Goal: Task Accomplishment & Management: Use online tool/utility

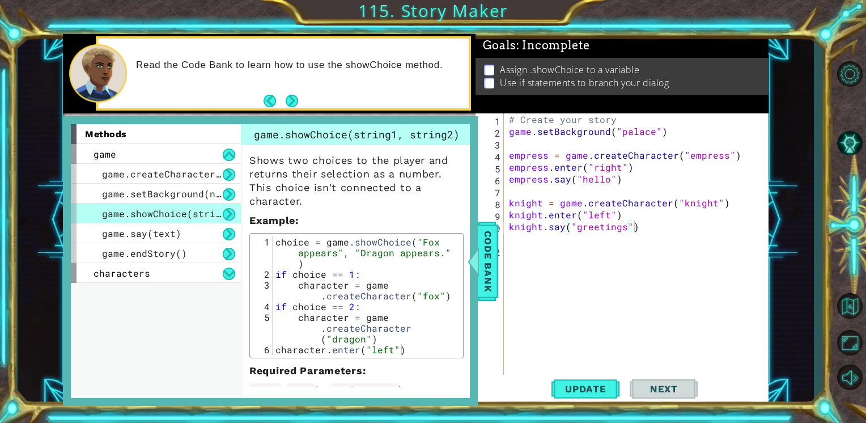
scroll to position [0, 7]
click at [490, 270] on span "Code Bank" at bounding box center [488, 260] width 18 height 69
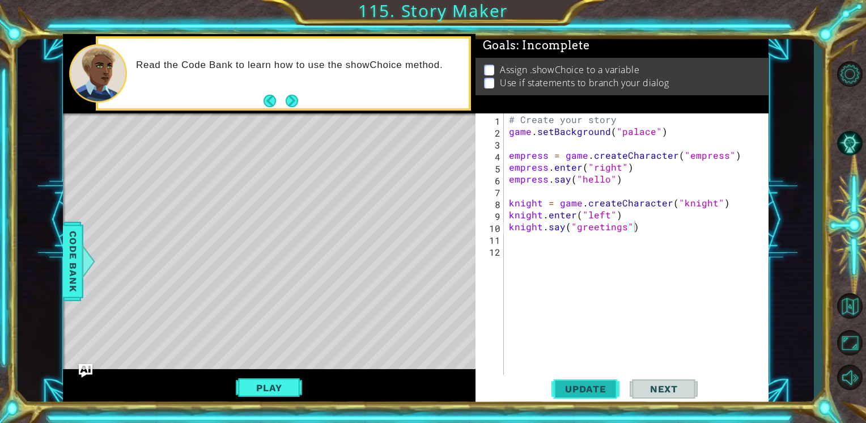
click at [571, 397] on button "Update" at bounding box center [585, 388] width 68 height 29
click at [289, 99] on button "Next" at bounding box center [291, 100] width 21 height 21
click at [57, 282] on div "1 2 3 4 5 6 7 8 9 10 11 # Create your story game . setBackground ( "palace" ) e…" at bounding box center [416, 220] width 796 height 372
click at [70, 285] on span "Code Bank" at bounding box center [73, 260] width 18 height 69
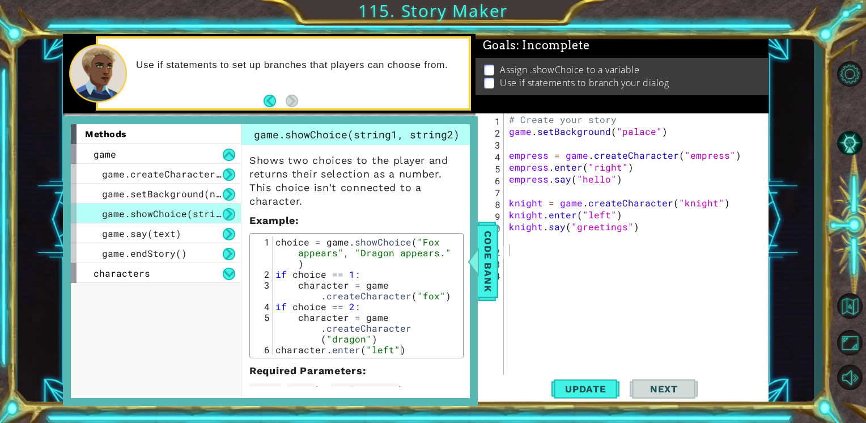
type textarea "game.setBackground("palace")"
click at [670, 131] on div "# Create your story game . setBackground ( "palace" ) empress = game . createCh…" at bounding box center [638, 255] width 265 height 285
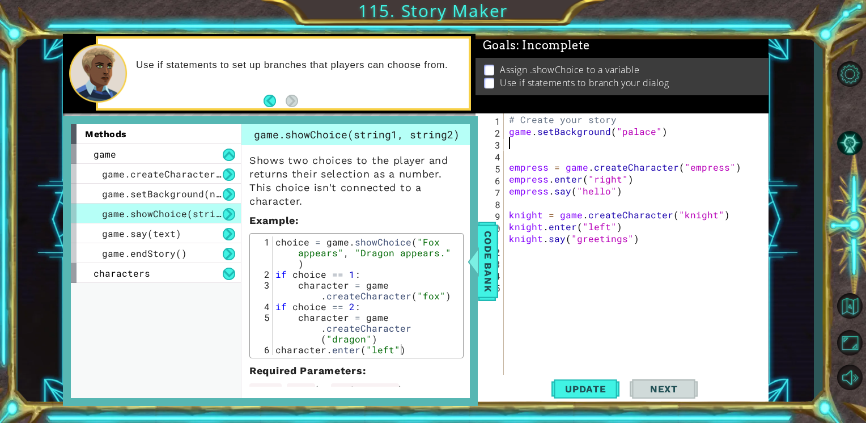
click at [519, 154] on div "# Create your story game . setBackground ( "palace" ) empress = game . createCh…" at bounding box center [638, 255] width 265 height 285
click at [619, 196] on div "# Create your story game . setBackground ( "palace" ) if choice = 1 empress = g…" at bounding box center [638, 255] width 265 height 285
click at [526, 210] on div "# Create your story game . setBackground ( "palace" ) if choice = 1 empress = g…" at bounding box center [638, 255] width 265 height 285
type textarea "knight = game.createCharacter("knight")"
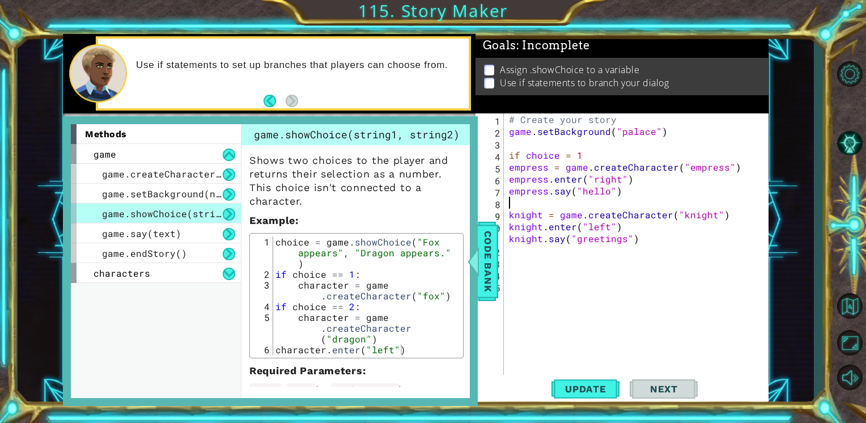
click at [514, 201] on div "# Create your story game . setBackground ( "palace" ) if choice = 1 empress = g…" at bounding box center [638, 255] width 265 height 285
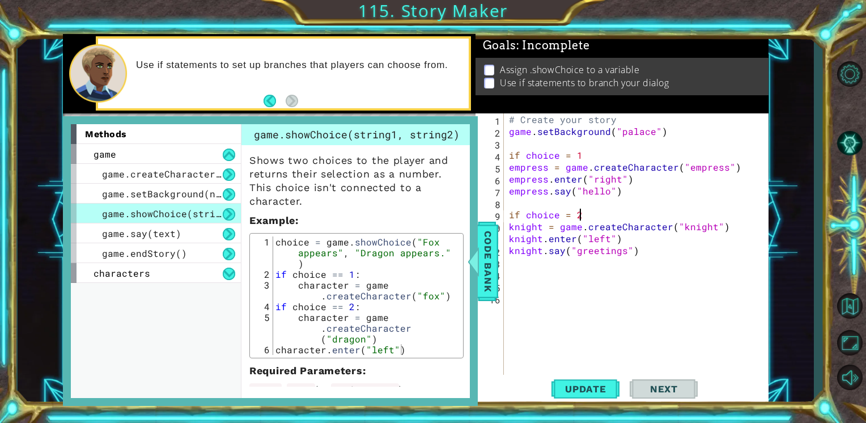
scroll to position [52, 0]
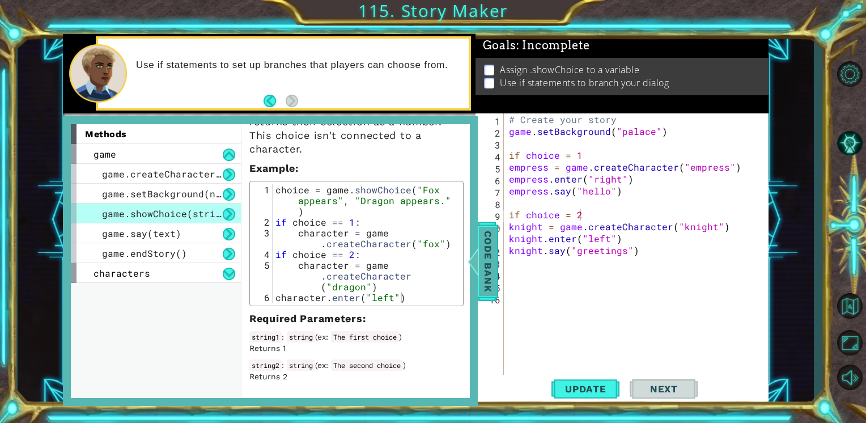
click at [480, 295] on span "Code Bank" at bounding box center [488, 260] width 18 height 69
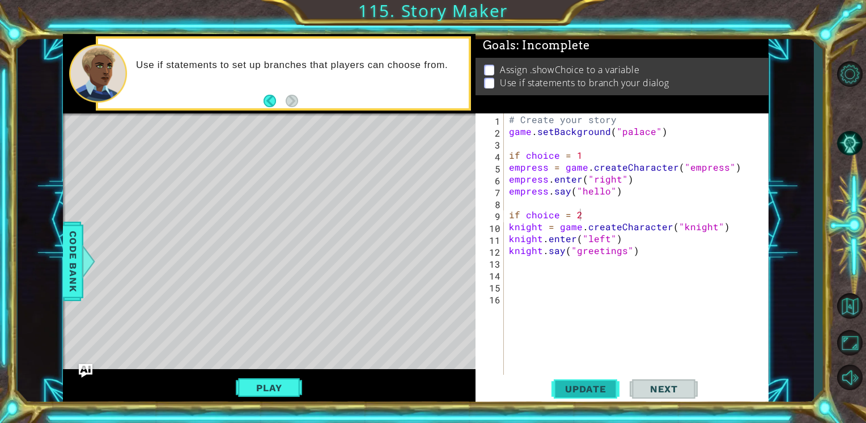
click at [605, 382] on button "Update" at bounding box center [585, 388] width 68 height 29
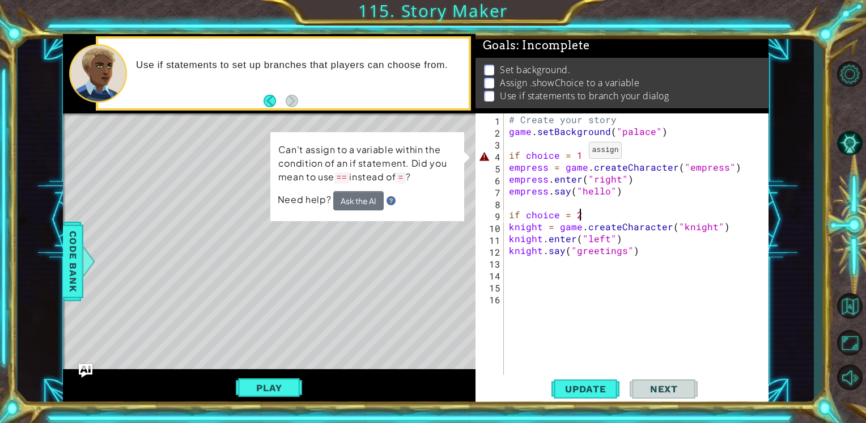
click at [574, 153] on div "# Create your story game . setBackground ( "palace" ) if choice = 1 empress = g…" at bounding box center [638, 255] width 265 height 285
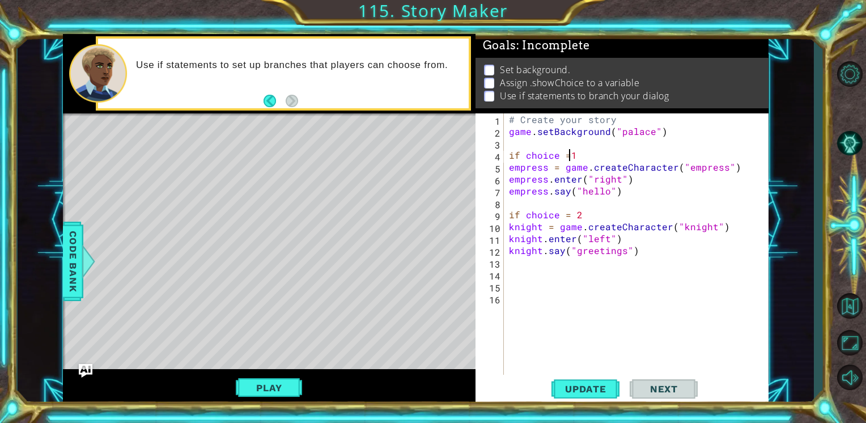
scroll to position [0, 3]
click at [565, 216] on div "# Create your story game . setBackground ( "palace" ) if choice == 1 empress = …" at bounding box center [638, 255] width 265 height 285
click at [569, 219] on div "# Create your story game . setBackground ( "palace" ) if choice == 1 empress = …" at bounding box center [638, 255] width 265 height 285
click at [595, 394] on span "Update" at bounding box center [585, 388] width 64 height 11
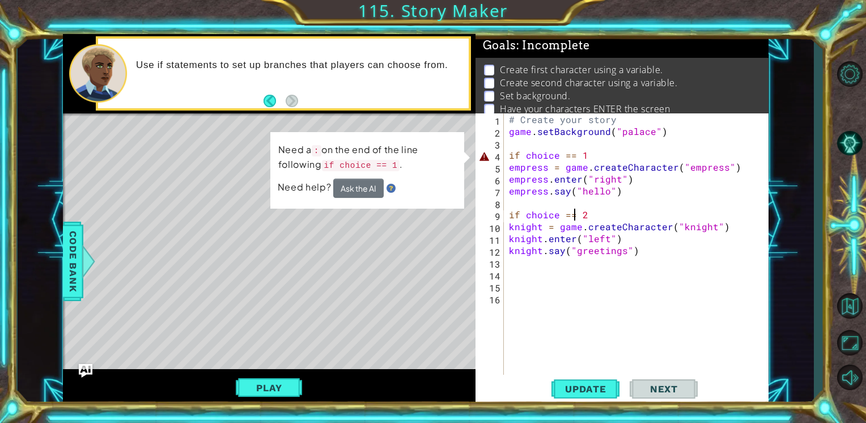
click at [594, 155] on div "# Create your story game . setBackground ( "palace" ) if choice == 1 empress = …" at bounding box center [638, 255] width 265 height 285
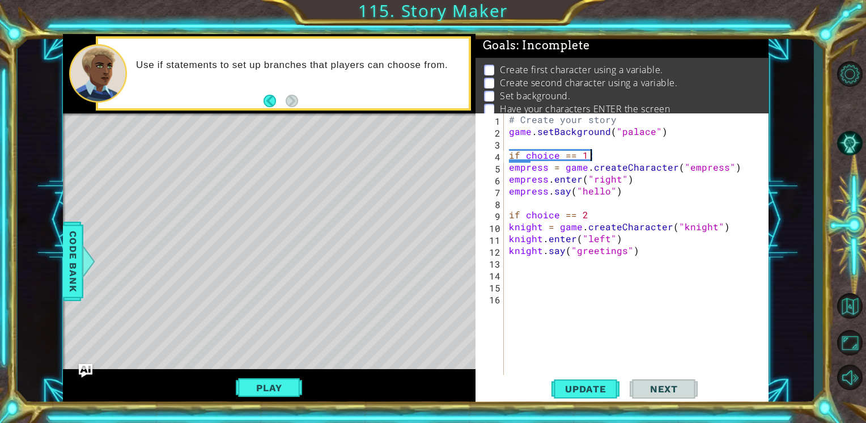
click at [589, 211] on div "# Create your story game . setBackground ( "palace" ) if choice == 1 : empress …" at bounding box center [638, 255] width 265 height 285
type textarea "if choice == 2:"
click at [586, 369] on div "# Create your story game . setBackground ( "palace" ) if choice == 1 : empress …" at bounding box center [638, 255] width 265 height 285
click at [595, 408] on div "1 2 3 4 5 6 7 8 9 10 11 # Create your story game . setBackground ( "palace" ) e…" at bounding box center [433, 211] width 866 height 423
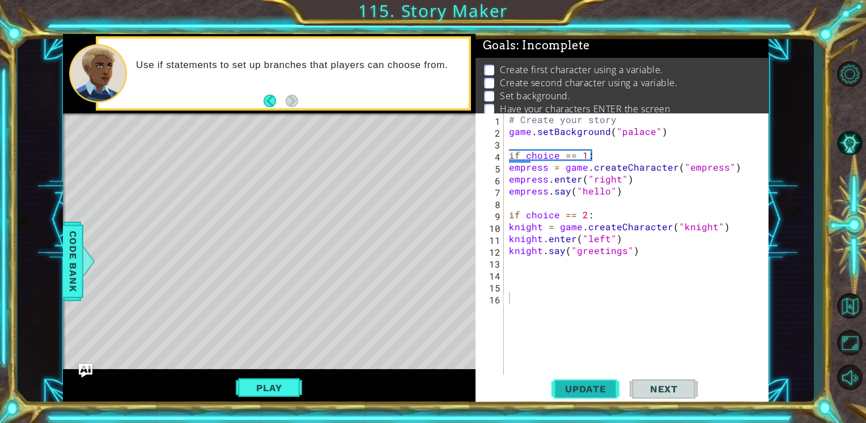
click at [587, 381] on button "Update" at bounding box center [585, 388] width 68 height 29
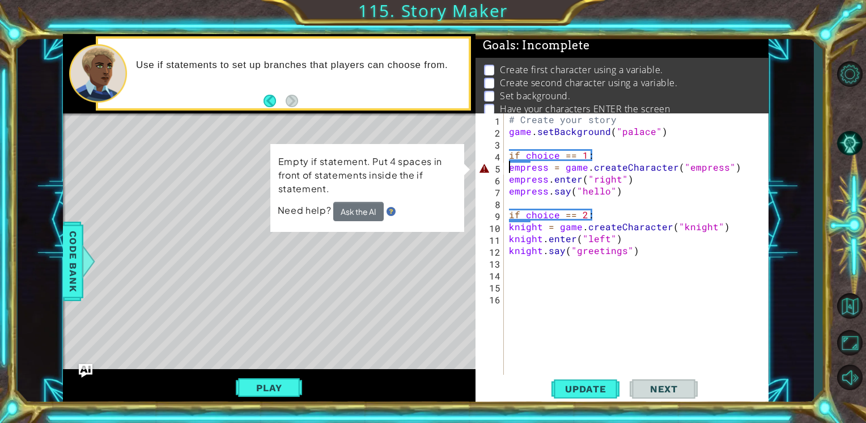
click at [511, 168] on div "# Create your story game . setBackground ( "palace" ) if choice == 1 : empress …" at bounding box center [638, 255] width 265 height 285
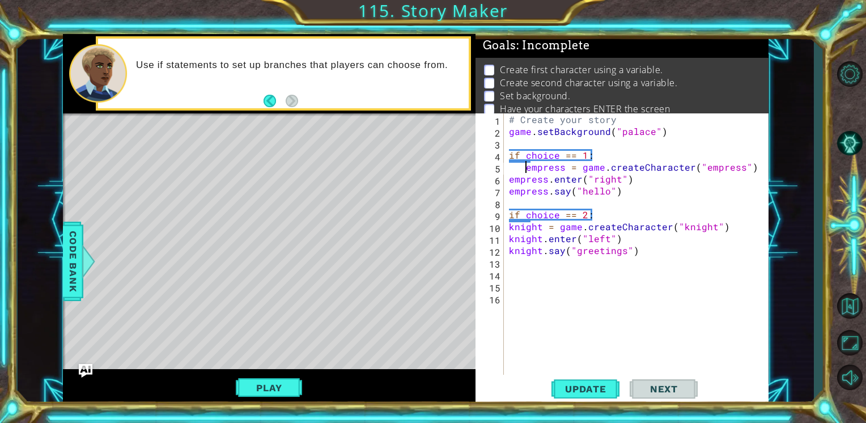
click at [508, 178] on div "# Create your story game . setBackground ( "palace" ) if choice == 1 : empress …" at bounding box center [638, 255] width 265 height 285
click at [509, 194] on div "# Create your story game . setBackground ( "palace" ) if choice == 1 : empress …" at bounding box center [638, 255] width 265 height 285
click at [579, 384] on span "Update" at bounding box center [585, 388] width 64 height 11
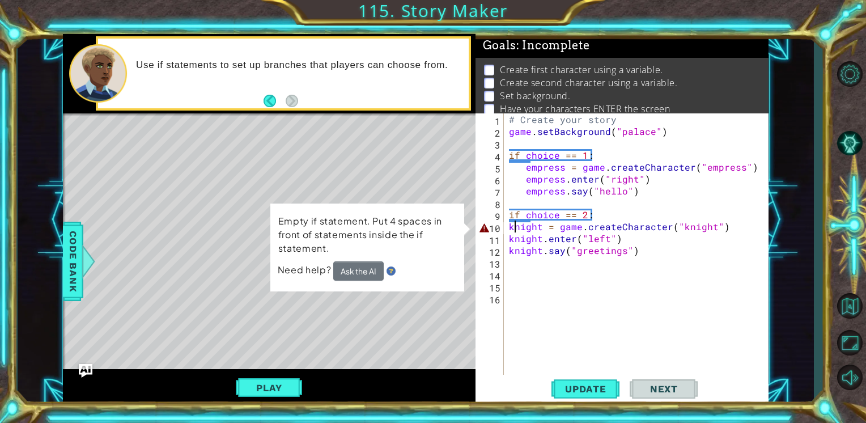
click at [512, 227] on div "# Create your story game . setBackground ( "palace" ) if choice == 1 : empress …" at bounding box center [638, 255] width 265 height 285
click at [505, 224] on div "knight = game.createCharacter("knight") 1 2 3 4 5 6 7 8 9 10 11 12 13 14 15 16 …" at bounding box center [620, 244] width 290 height 262
click at [508, 228] on div "# Create your story game . setBackground ( "palace" ) if choice == 1 : empress …" at bounding box center [638, 255] width 265 height 285
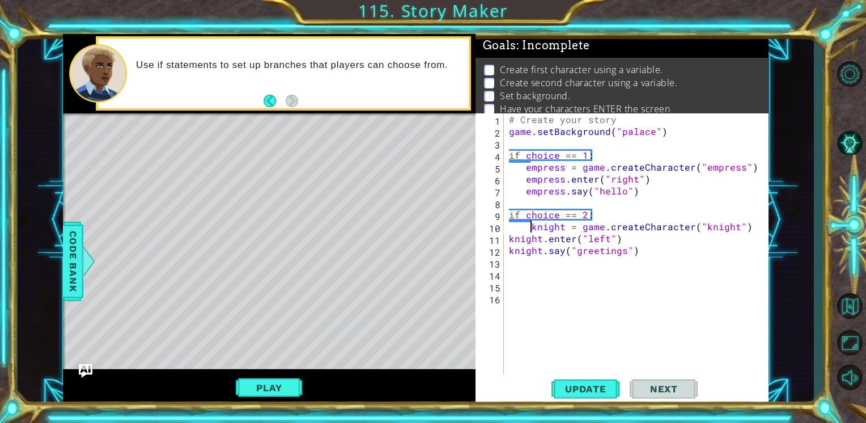
click at [510, 241] on div "# Create your story game . setBackground ( "palace" ) if choice == 1 : empress …" at bounding box center [638, 255] width 265 height 285
click at [510, 254] on div "# Create your story game . setBackground ( "palace" ) if choice == 1 : empress …" at bounding box center [638, 255] width 265 height 285
click at [569, 400] on button "Update" at bounding box center [585, 388] width 68 height 29
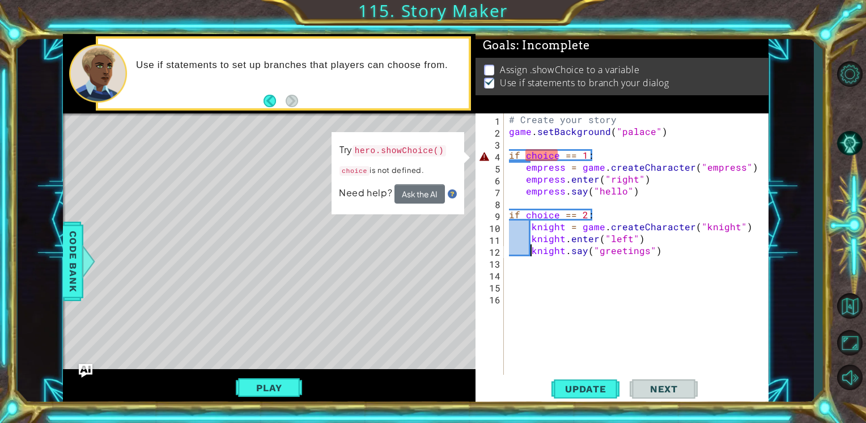
click at [666, 127] on div "# Create your story game . setBackground ( "palace" ) if choice == 1 : empress …" at bounding box center [638, 255] width 265 height 285
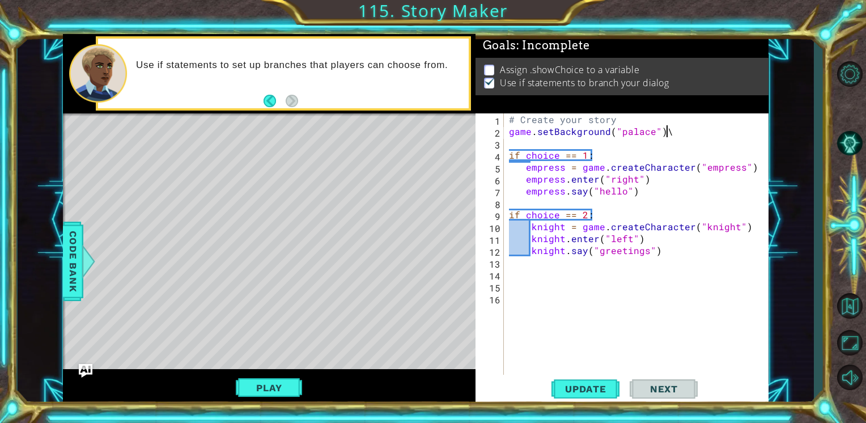
type textarea "game.setBackground("palace")"
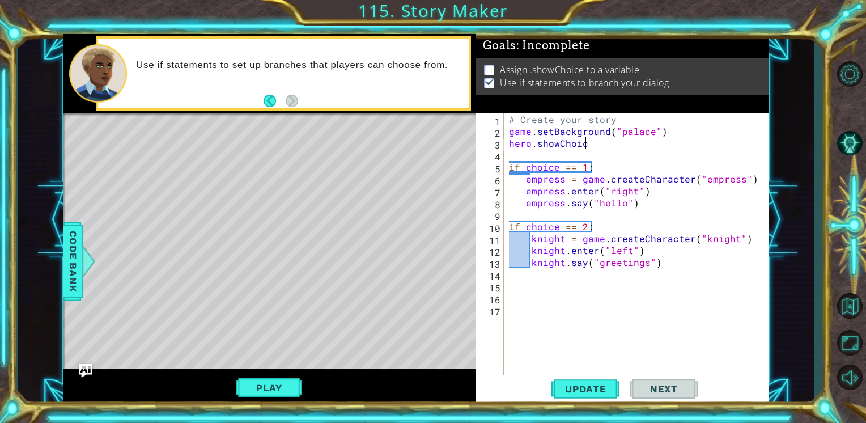
scroll to position [0, 5]
click at [590, 378] on button "Update" at bounding box center [585, 388] width 68 height 29
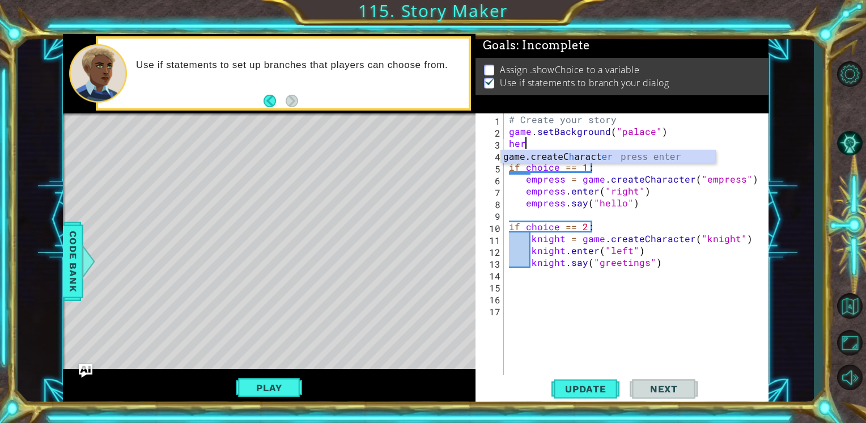
scroll to position [0, 0]
type textarea "h"
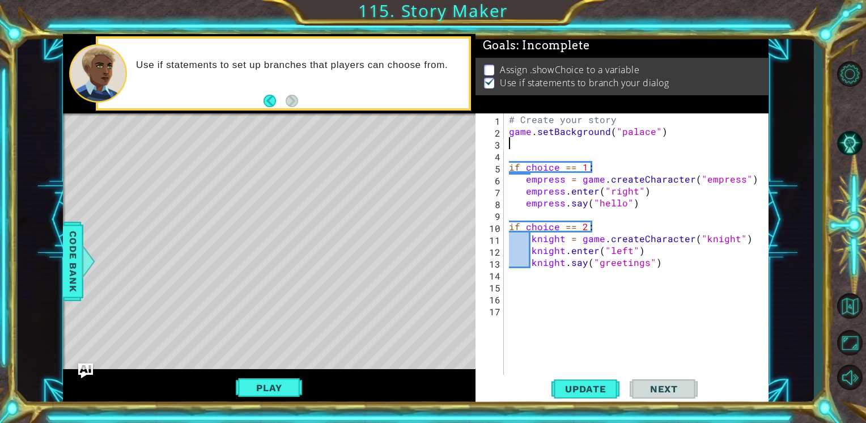
click at [86, 369] on img "Ask AI" at bounding box center [85, 370] width 15 height 15
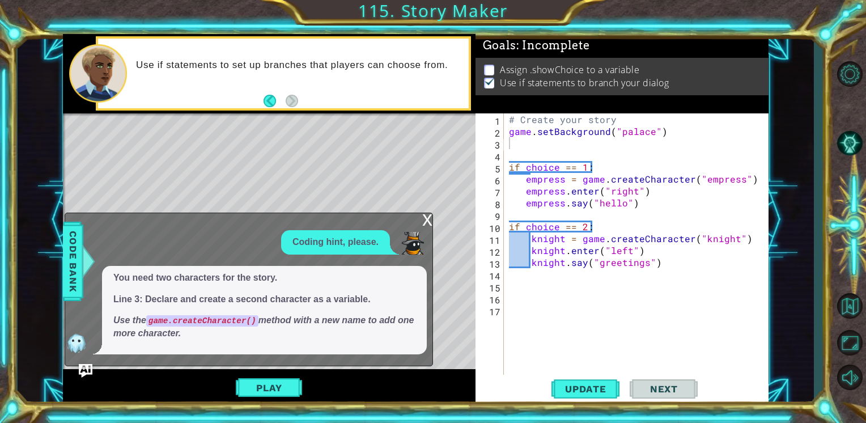
click at [424, 216] on div "x" at bounding box center [427, 218] width 10 height 11
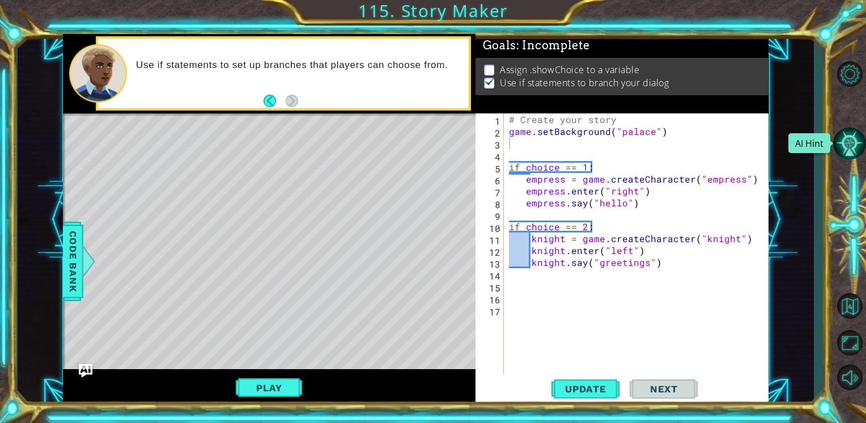
click at [856, 150] on button "AI Hint" at bounding box center [849, 142] width 33 height 31
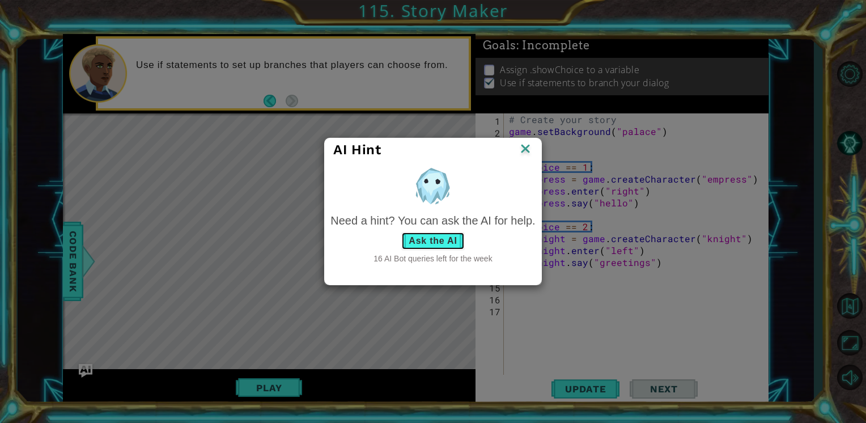
click at [444, 237] on button "Ask the AI" at bounding box center [432, 241] width 63 height 18
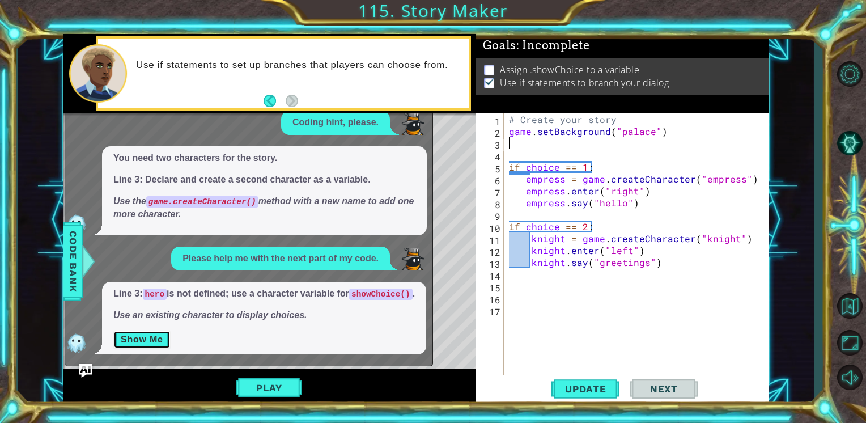
click at [152, 343] on button "Show Me" at bounding box center [141, 339] width 57 height 18
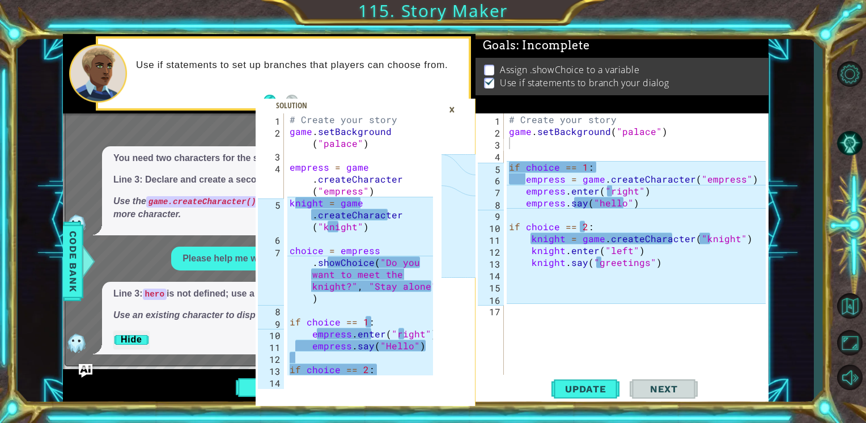
click at [591, 170] on div "# Create your story game . setBackground ( "palace" ) if choice == 1 : empress …" at bounding box center [638, 255] width 265 height 285
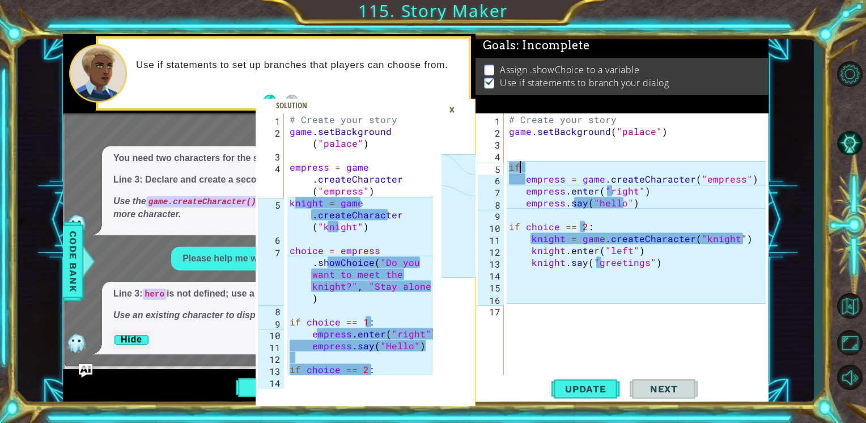
type textarea "i"
click at [592, 227] on div "# Create your story game . setBackground ( "palace" ) empress = game . createCh…" at bounding box center [638, 255] width 265 height 285
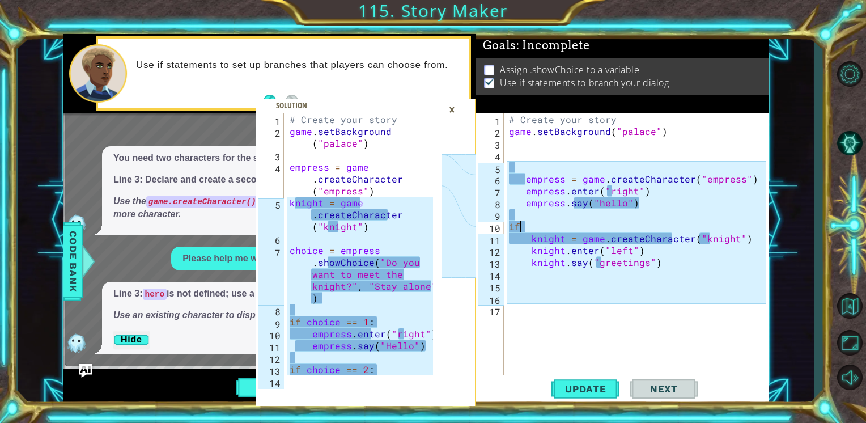
type textarea "i"
click at [655, 264] on div "# Create your story game . setBackground ( "palace" ) empress = game . createCh…" at bounding box center [638, 255] width 265 height 285
type textarea "knight.say("greetings")"
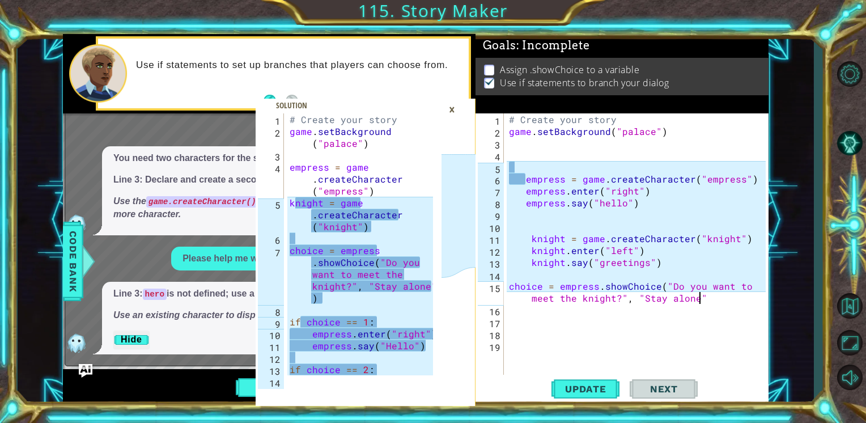
scroll to position [0, 25]
type textarea "choice = empress.showChoice("Do you want to meet the knight?", "Stay alone")"
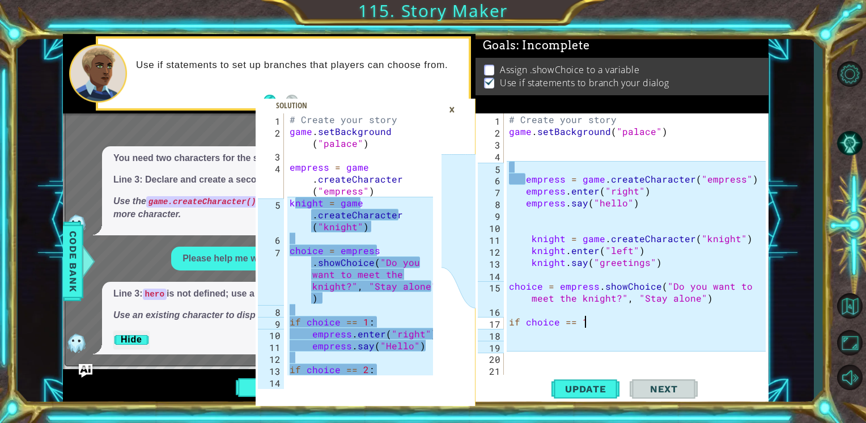
scroll to position [0, 4]
type textarea "if choice == 1"
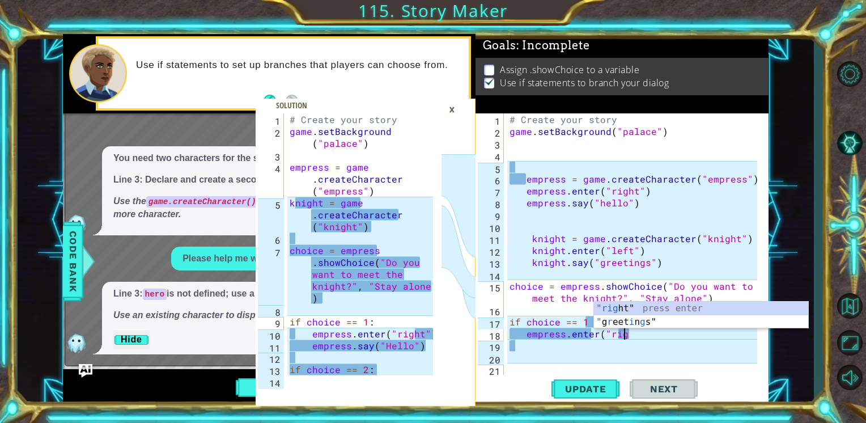
scroll to position [0, 7]
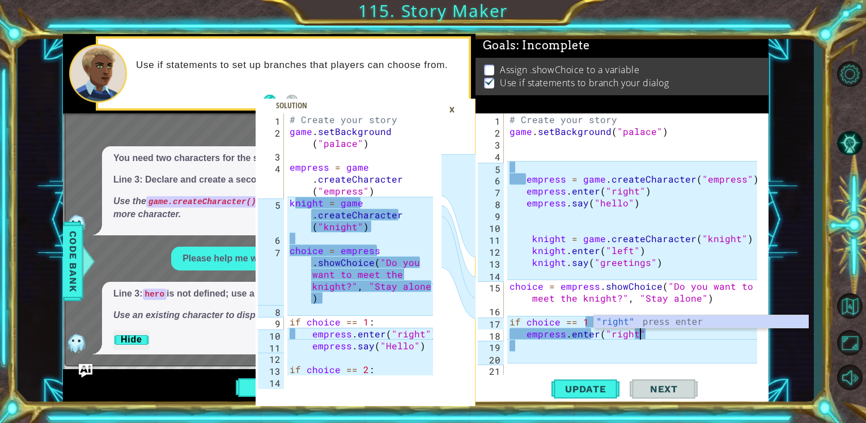
type textarea "empress.enter("right")"
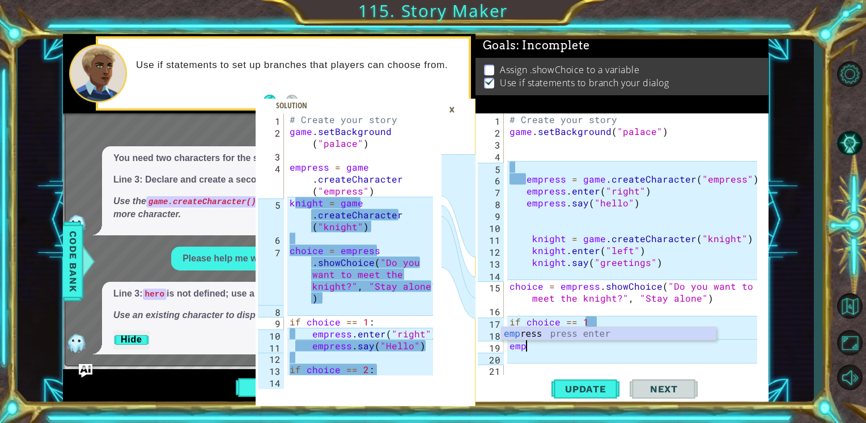
scroll to position [0, 0]
type textarea "e"
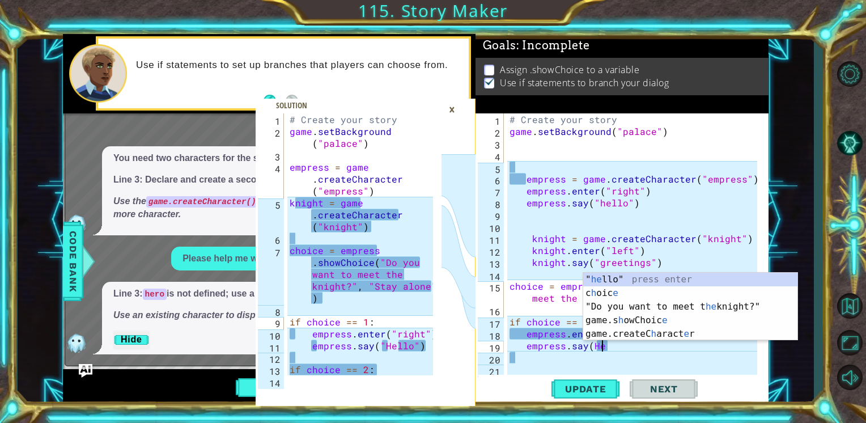
scroll to position [0, 5]
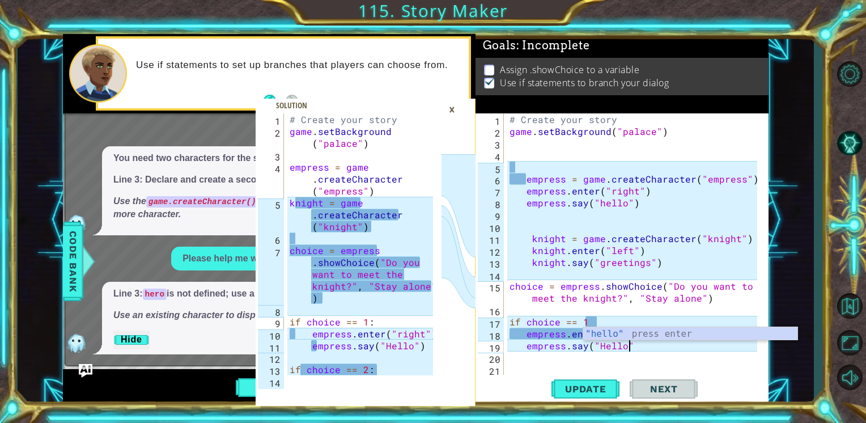
type textarea "empress.say("Hello")"
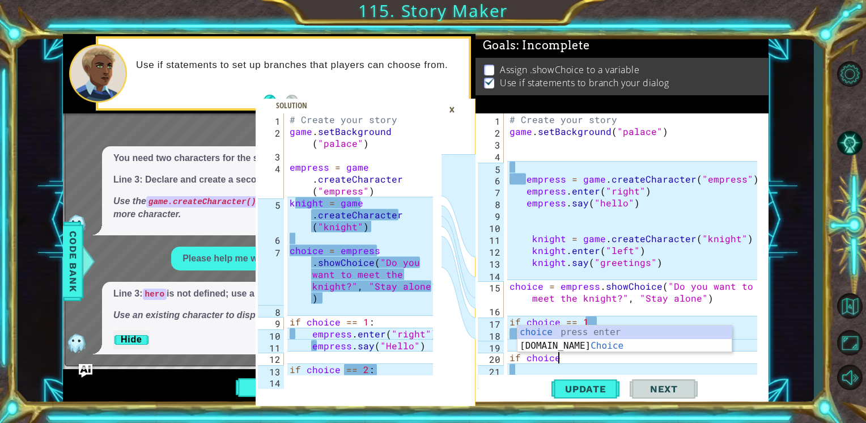
scroll to position [0, 2]
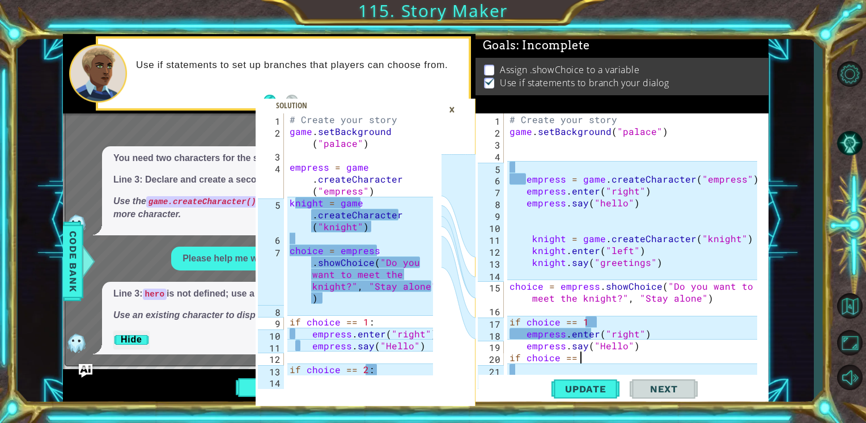
type textarea "if choice == 2"
click at [546, 158] on div "# Create your story game . setBackground ( "palace" ) empress = game . createCh…" at bounding box center [634, 255] width 255 height 285
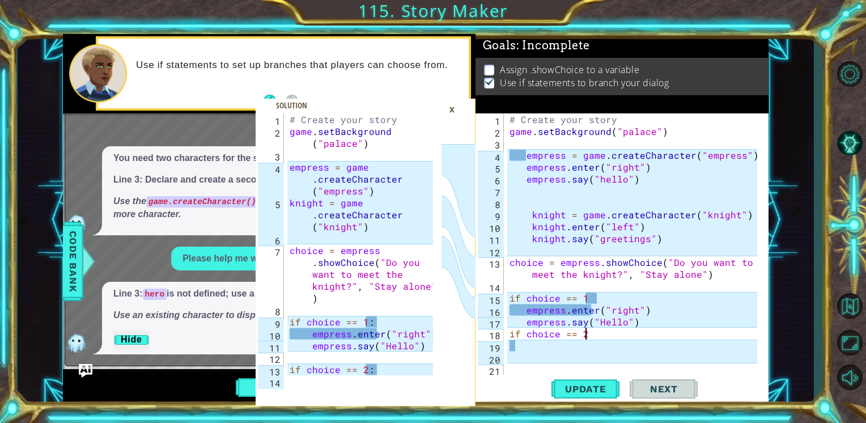
click at [591, 336] on div "# Create your story game . setBackground ( "palace" ) empress = game . createCh…" at bounding box center [634, 255] width 255 height 285
type textarea "if choice == 2"
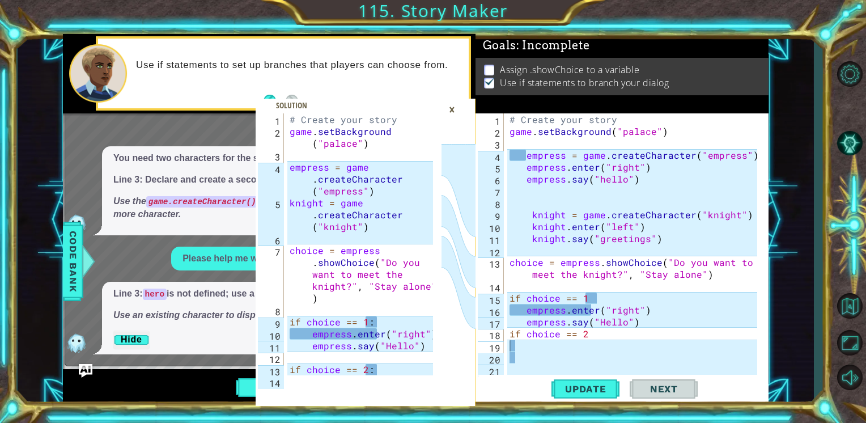
click at [449, 110] on div "×" at bounding box center [452, 109] width 18 height 19
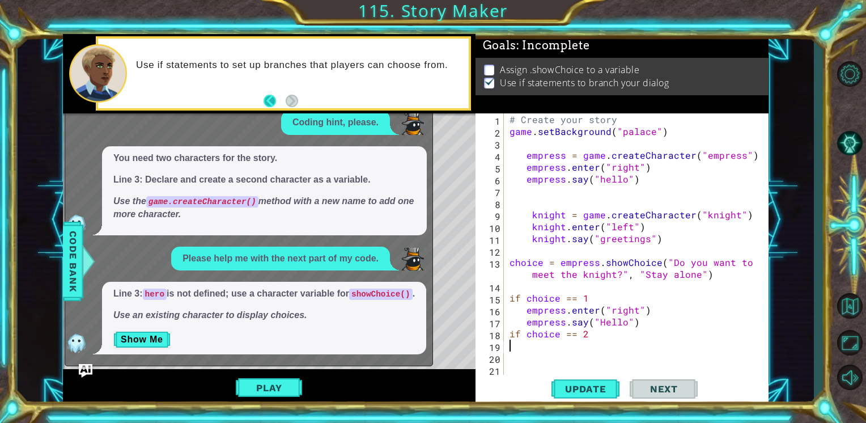
click at [269, 97] on button "Back" at bounding box center [274, 101] width 22 height 12
click at [297, 101] on button "Next" at bounding box center [291, 100] width 21 height 21
click at [272, 391] on button "Play" at bounding box center [269, 388] width 66 height 22
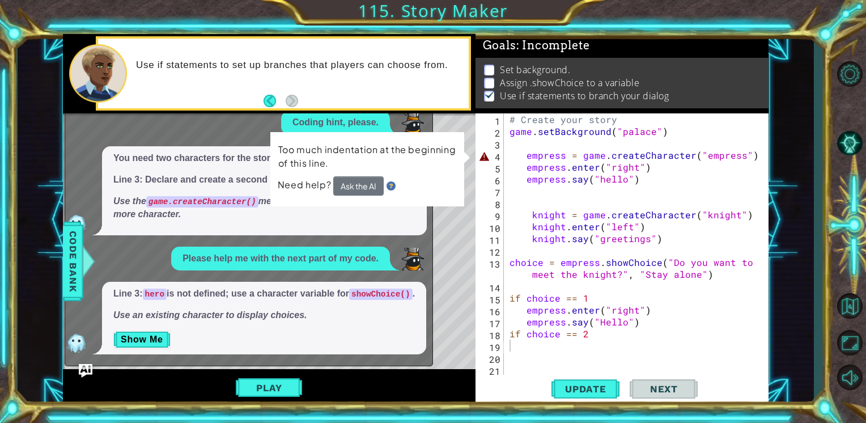
click at [426, 88] on div "Use if statements to set up branches that players can choose from." at bounding box center [298, 73] width 340 height 40
click at [525, 157] on div "# Create your story game . setBackground ( "palace" ) empress = game . createCh…" at bounding box center [634, 255] width 255 height 285
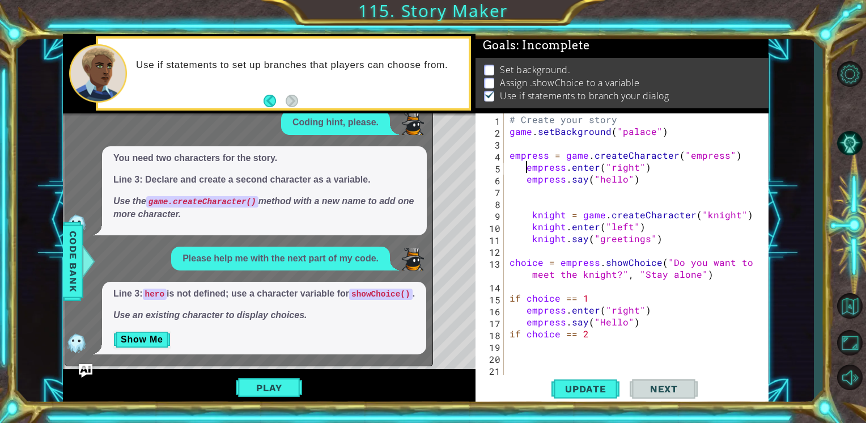
click at [523, 169] on div "# Create your story game . setBackground ( "palace" ) empress = game . createCh…" at bounding box center [634, 255] width 255 height 285
click at [526, 180] on div "# Create your story game . setBackground ( "palace" ) empress = game . createCh…" at bounding box center [634, 255] width 255 height 285
click at [93, 365] on div "x Coding hint, please. You need two characters for the story. Line 3: Declare a…" at bounding box center [249, 229] width 368 height 273
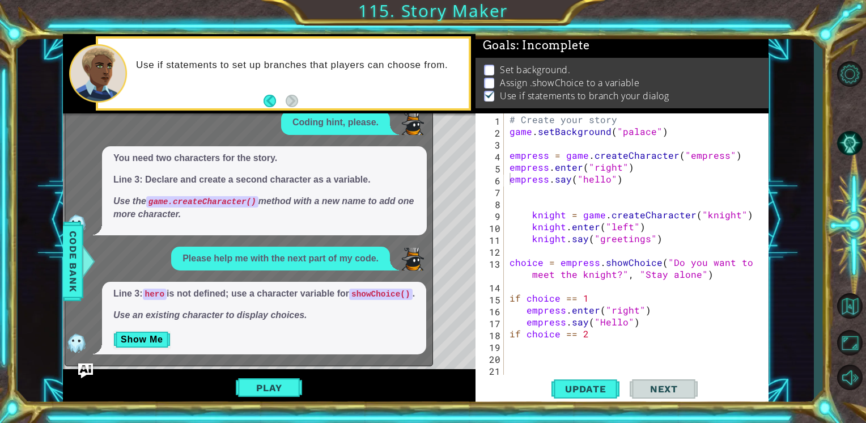
click at [79, 369] on img "Ask AI" at bounding box center [85, 370] width 15 height 15
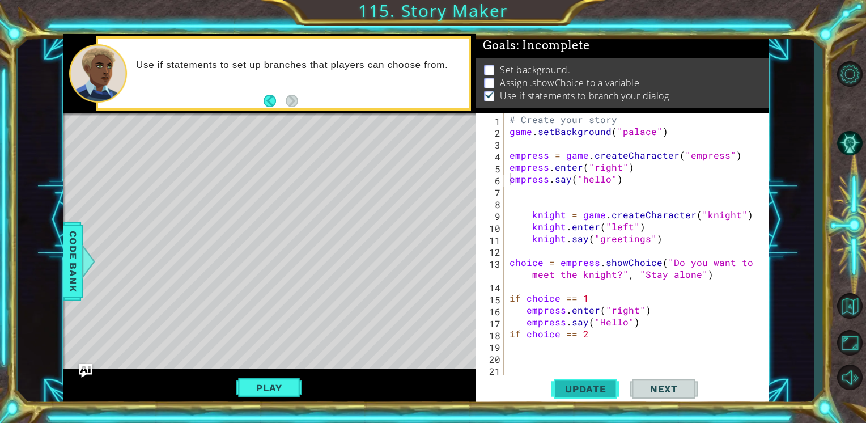
click at [612, 392] on span "Update" at bounding box center [585, 388] width 64 height 11
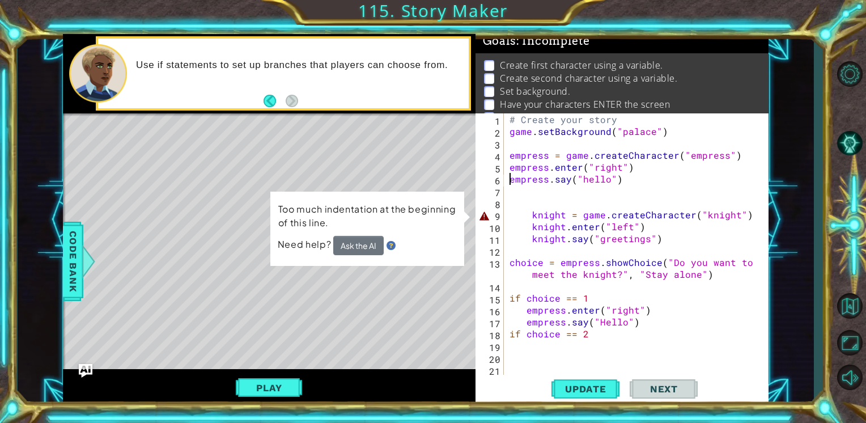
click at [532, 216] on div "# Create your story game . setBackground ( "palace" ) empress = game . createCh…" at bounding box center [634, 255] width 255 height 285
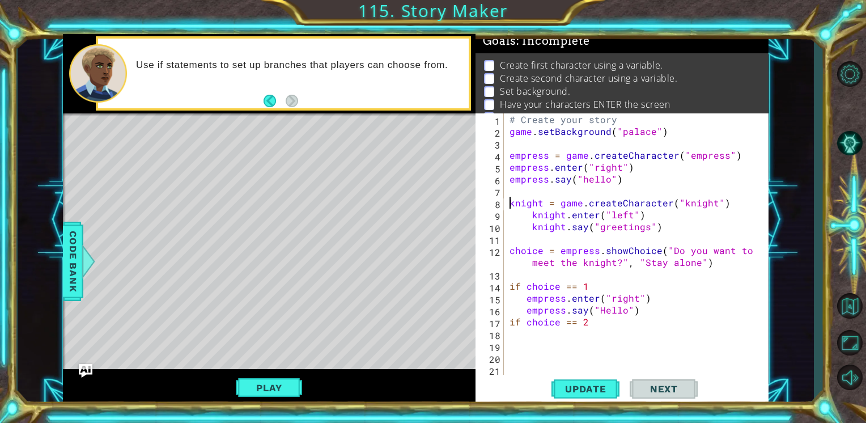
click at [533, 215] on div "# Create your story game . setBackground ( "palace" ) empress = game . createCh…" at bounding box center [634, 255] width 255 height 285
click at [525, 246] on div "# Create your story game . setBackground ( "palace" ) empress = game . createCh…" at bounding box center [634, 255] width 255 height 285
click at [527, 228] on div "# Create your story game . setBackground ( "palace" ) empress = game . createCh…" at bounding box center [634, 255] width 255 height 285
click at [591, 380] on button "Update" at bounding box center [585, 388] width 68 height 29
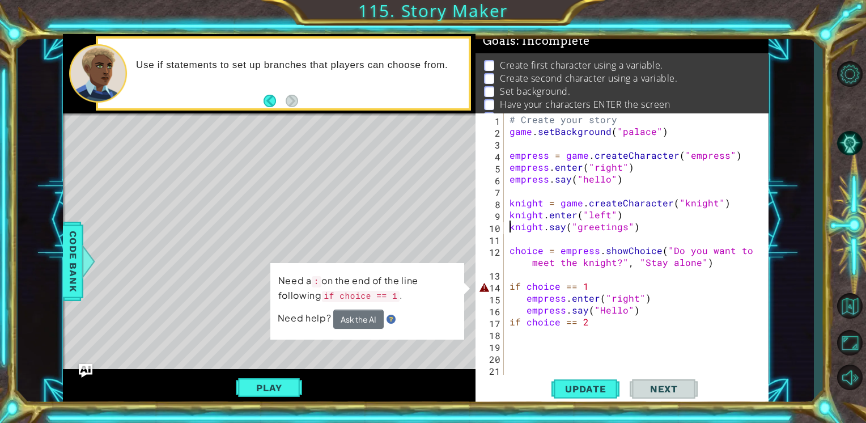
click at [596, 284] on div "# Create your story game . setBackground ( "palace" ) empress = game . createCh…" at bounding box center [634, 255] width 255 height 285
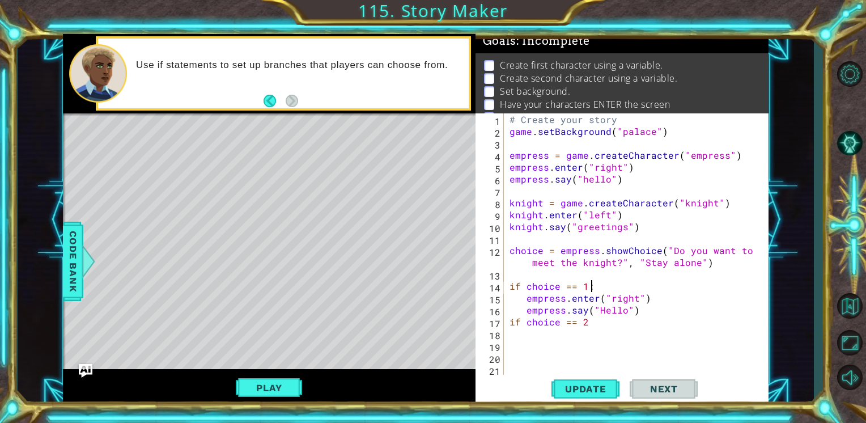
scroll to position [0, 5]
click at [583, 325] on div "# Create your story game . setBackground ( "palace" ) empress = game . createCh…" at bounding box center [634, 255] width 255 height 285
type textarea "i"
click at [591, 391] on span "Update" at bounding box center [585, 388] width 64 height 11
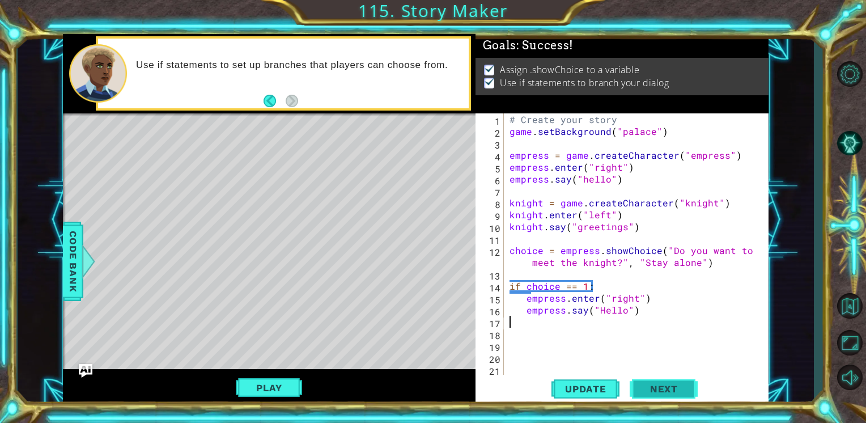
click at [653, 395] on button "Next" at bounding box center [663, 388] width 68 height 29
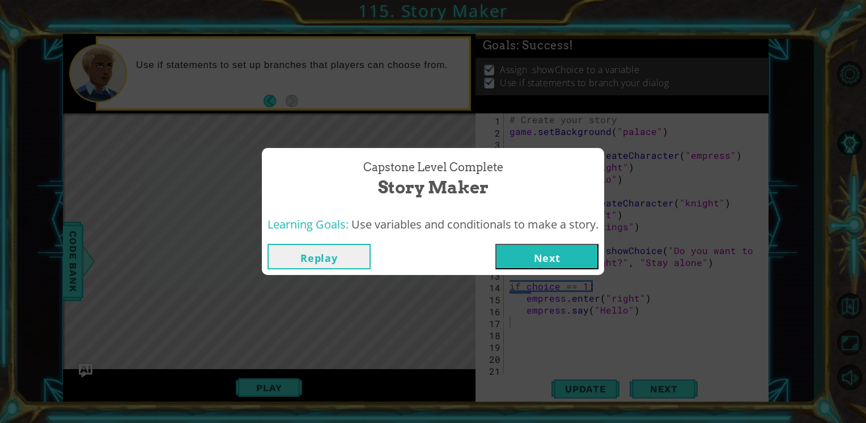
click at [568, 251] on button "Next" at bounding box center [546, 256] width 103 height 25
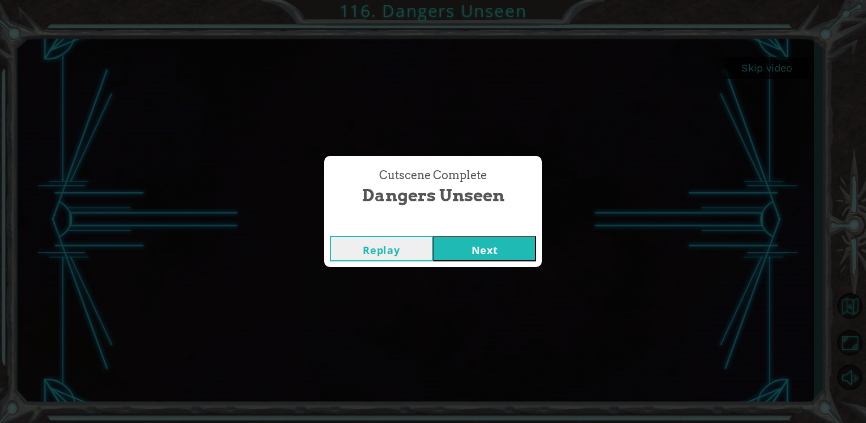
click at [467, 253] on button "Next" at bounding box center [484, 248] width 103 height 25
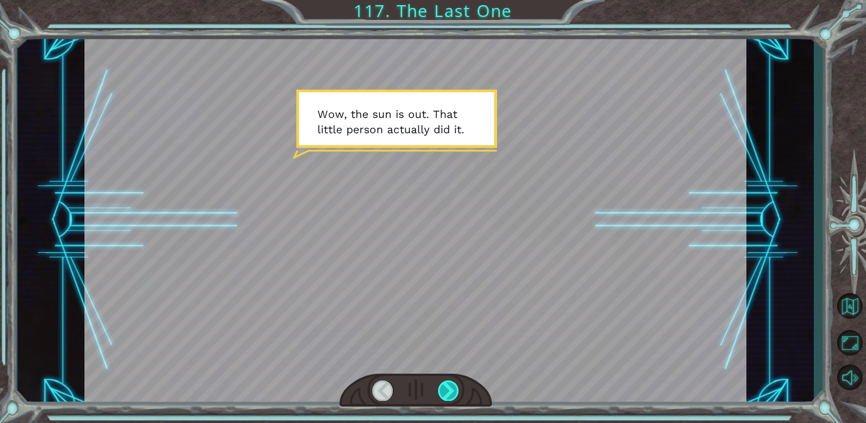
click at [453, 394] on div at bounding box center [448, 390] width 21 height 20
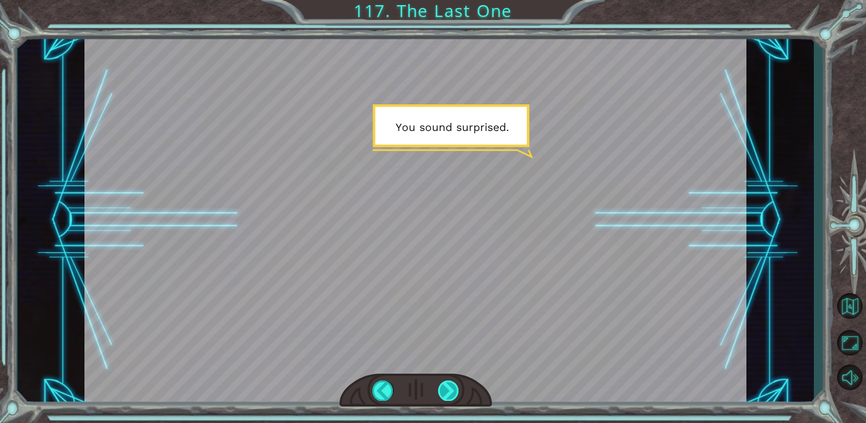
click at [449, 393] on div at bounding box center [448, 390] width 21 height 20
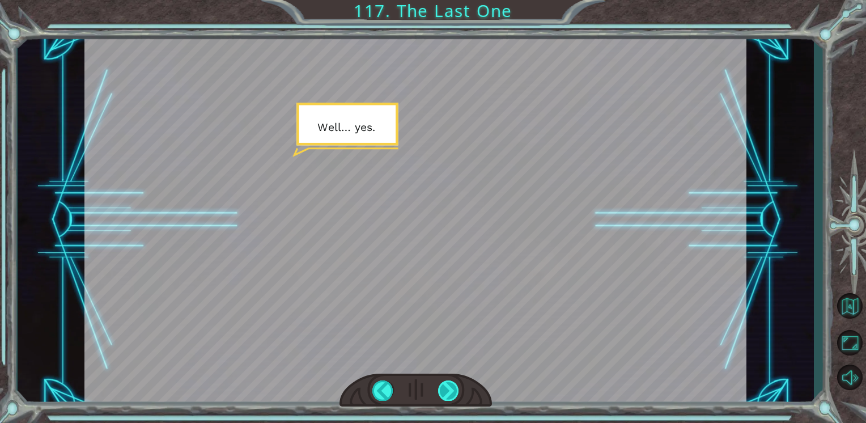
click at [443, 382] on div at bounding box center [448, 390] width 21 height 20
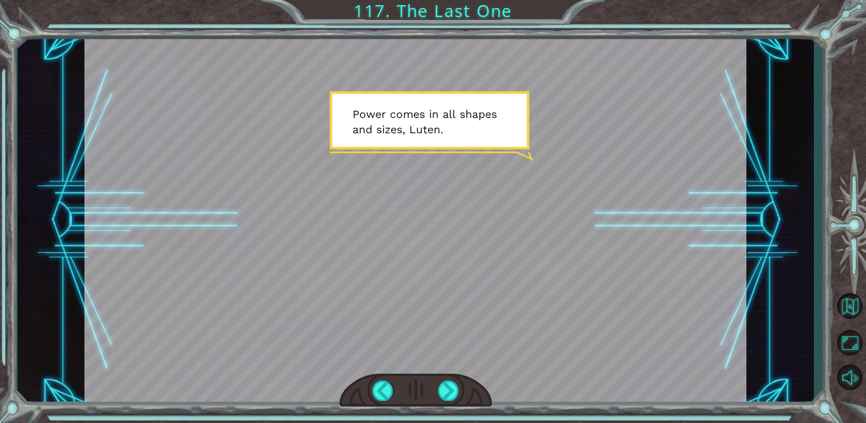
click at [449, 366] on div at bounding box center [415, 220] width 662 height 372
click at [445, 390] on div at bounding box center [448, 390] width 21 height 20
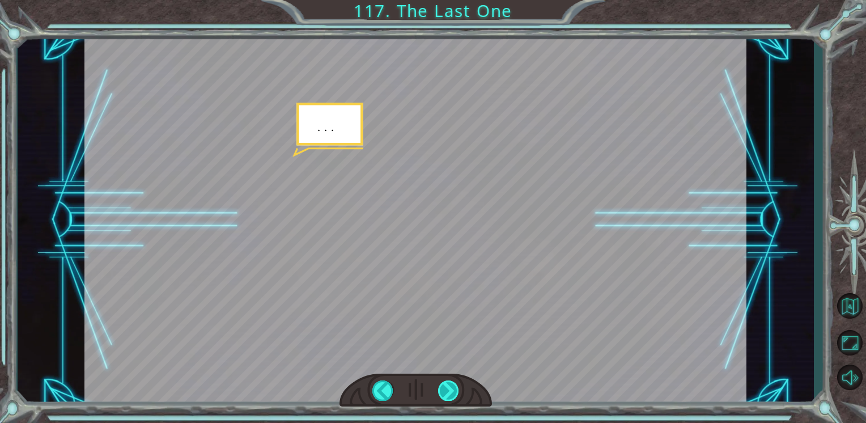
click at [445, 390] on div at bounding box center [448, 390] width 21 height 20
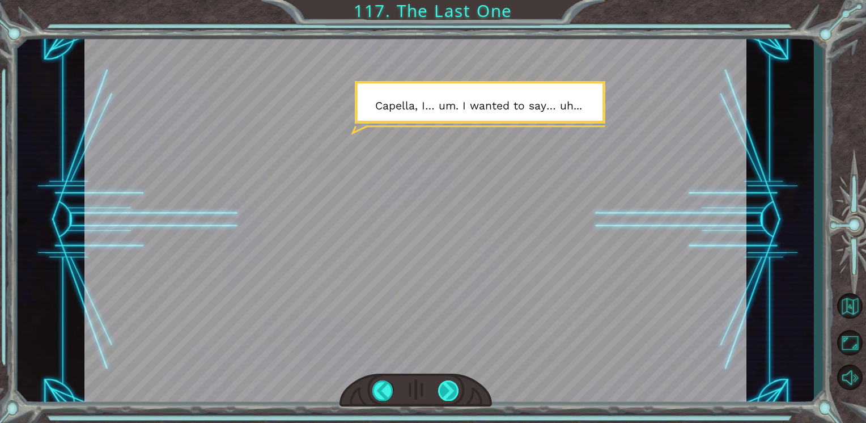
click at [445, 390] on div at bounding box center [448, 390] width 21 height 20
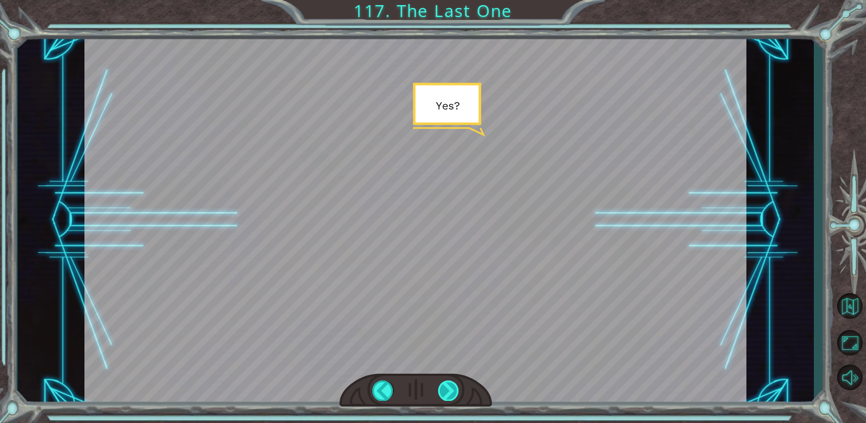
click at [445, 390] on div at bounding box center [448, 390] width 21 height 20
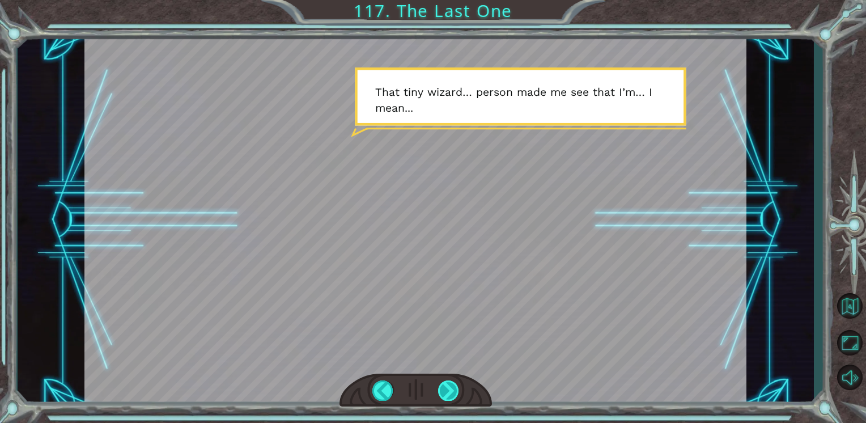
click at [445, 390] on div at bounding box center [448, 390] width 21 height 20
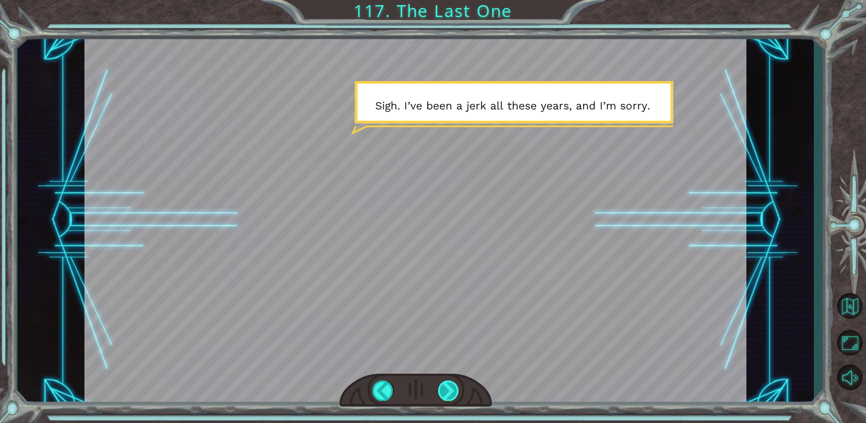
click at [455, 389] on div at bounding box center [448, 390] width 21 height 20
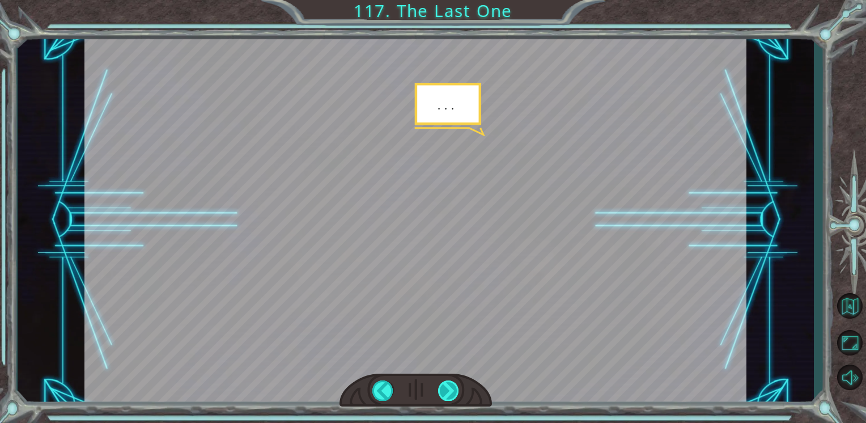
click at [453, 389] on div at bounding box center [448, 390] width 21 height 20
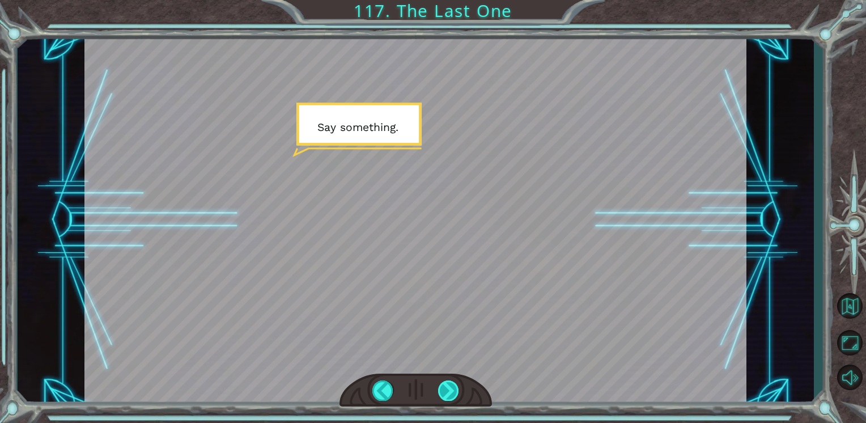
click at [453, 390] on div at bounding box center [448, 390] width 21 height 20
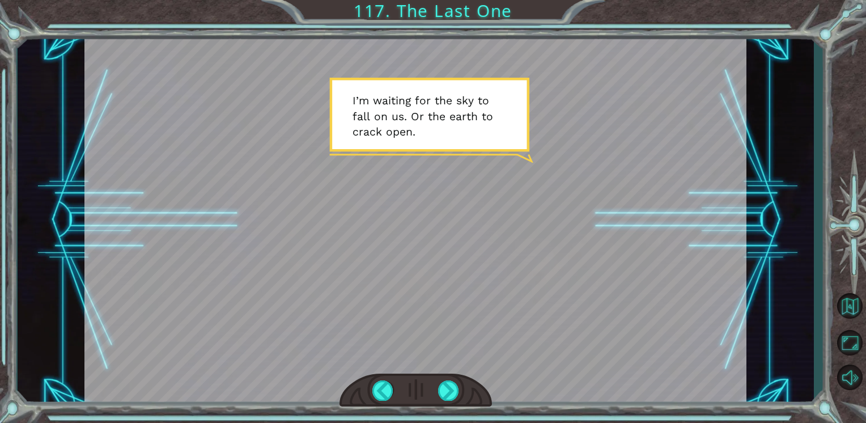
drag, startPoint x: 453, startPoint y: 390, endPoint x: 432, endPoint y: 392, distance: 21.0
click at [432, 392] on div at bounding box center [415, 389] width 152 height 33
click at [450, 393] on div at bounding box center [448, 390] width 21 height 20
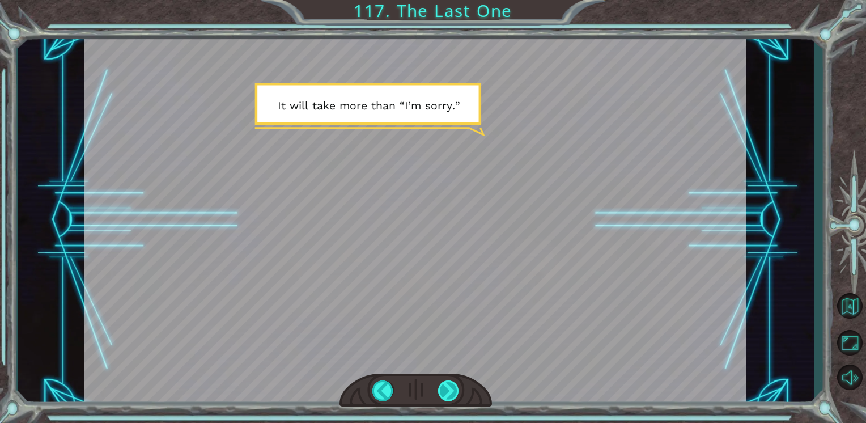
click at [450, 393] on div at bounding box center [448, 390] width 21 height 20
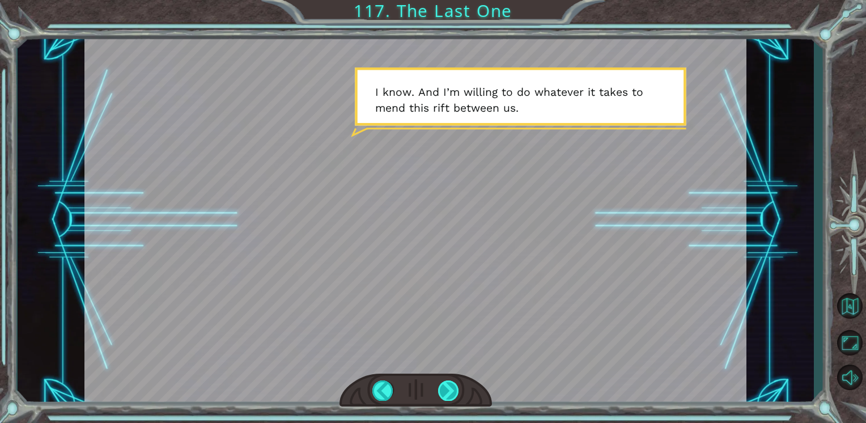
click at [452, 390] on div at bounding box center [448, 390] width 21 height 20
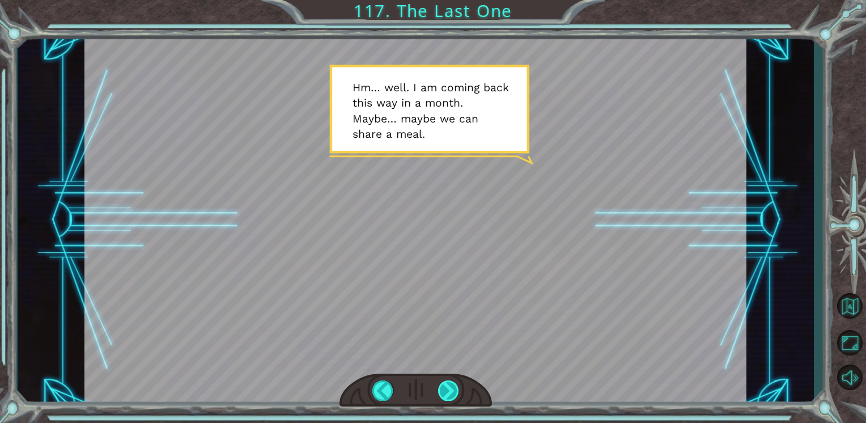
click at [445, 383] on div at bounding box center [448, 390] width 21 height 20
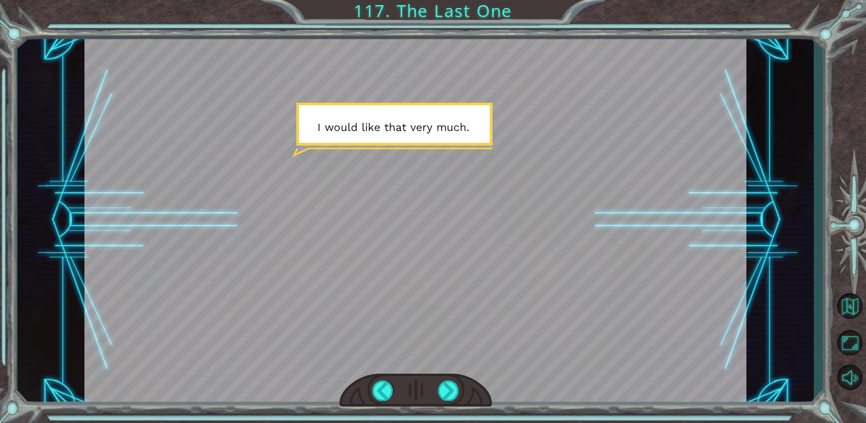
click at [445, 379] on div at bounding box center [415, 389] width 152 height 33
click at [449, 390] on div at bounding box center [448, 390] width 21 height 20
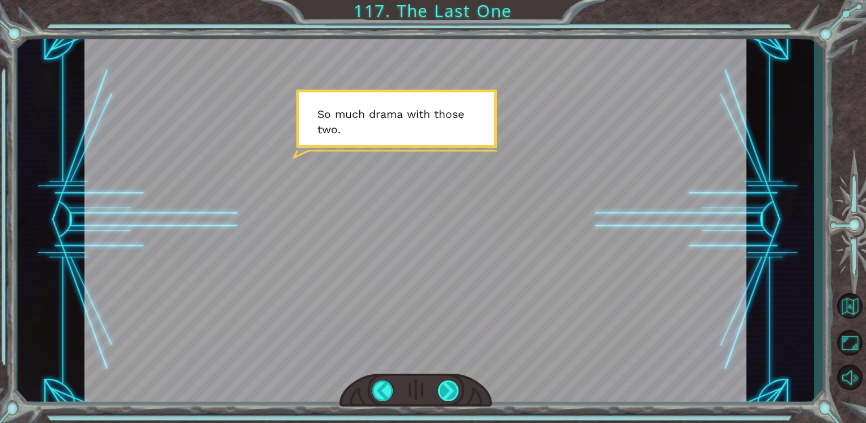
drag, startPoint x: 449, startPoint y: 390, endPoint x: 444, endPoint y: 393, distance: 6.3
click at [444, 393] on div at bounding box center [448, 390] width 21 height 20
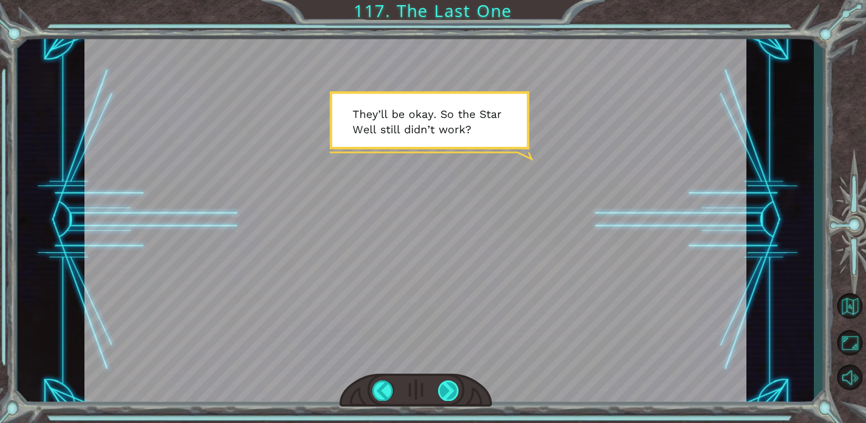
click at [449, 390] on div at bounding box center [448, 390] width 21 height 20
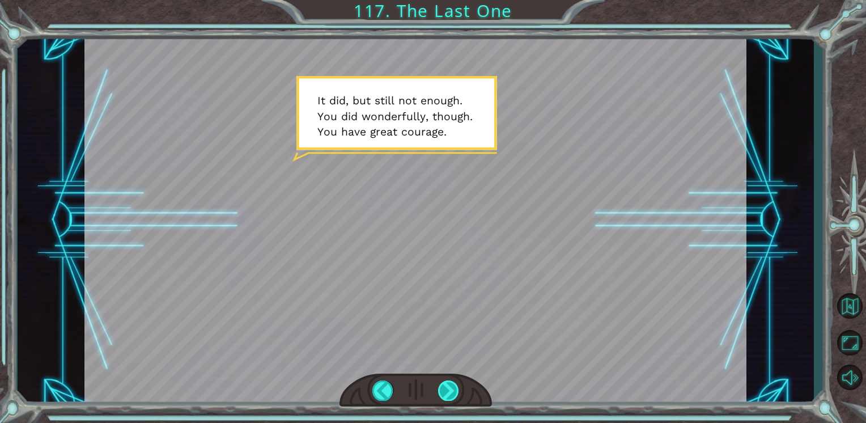
click at [455, 390] on div at bounding box center [448, 390] width 21 height 20
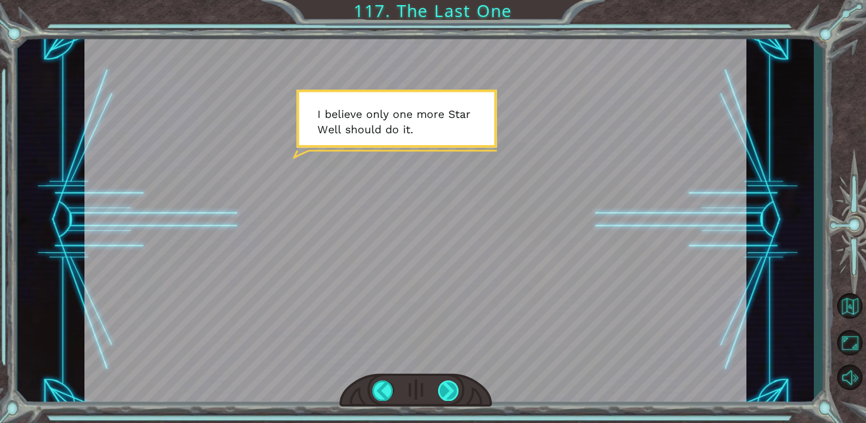
click at [455, 390] on div at bounding box center [448, 390] width 21 height 20
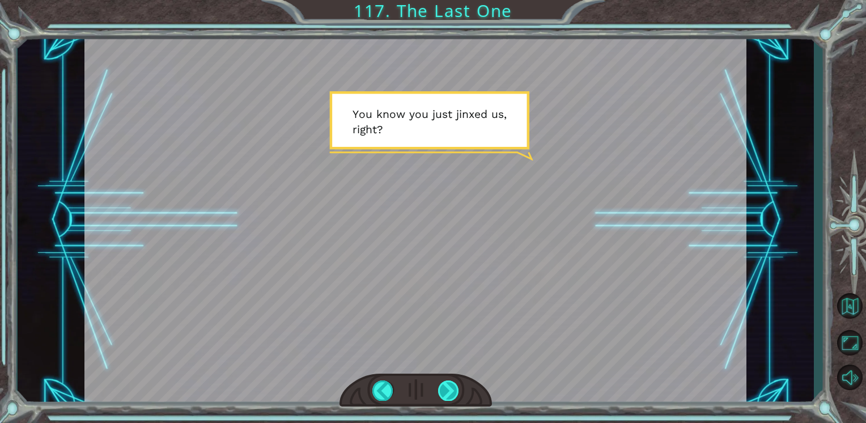
click at [455, 390] on div at bounding box center [448, 390] width 21 height 20
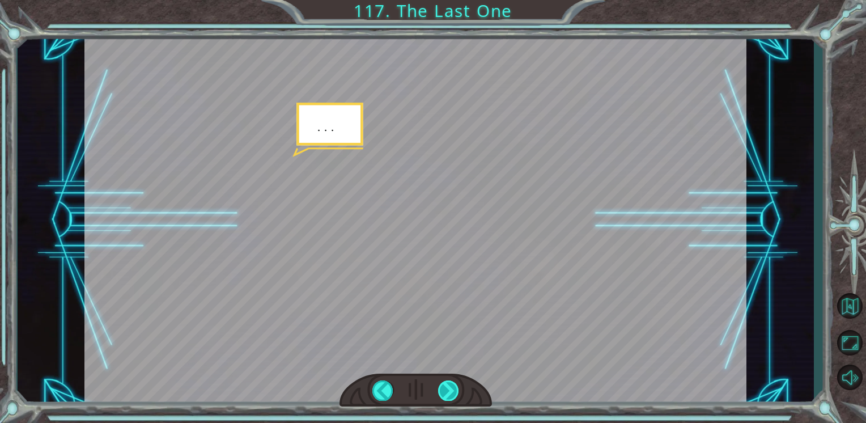
click at [452, 387] on div at bounding box center [448, 390] width 21 height 20
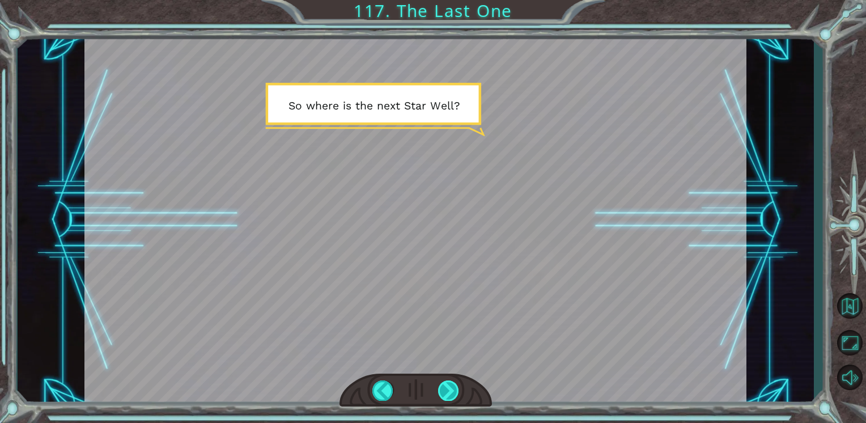
click at [454, 381] on div at bounding box center [448, 390] width 21 height 20
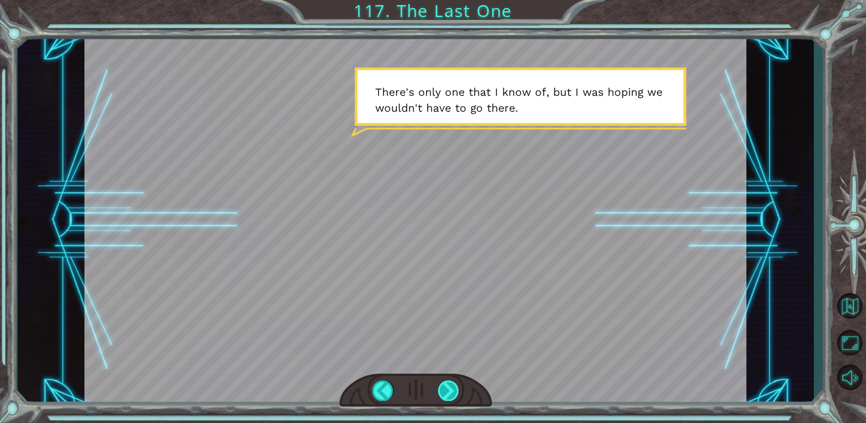
click at [452, 386] on div at bounding box center [448, 390] width 21 height 20
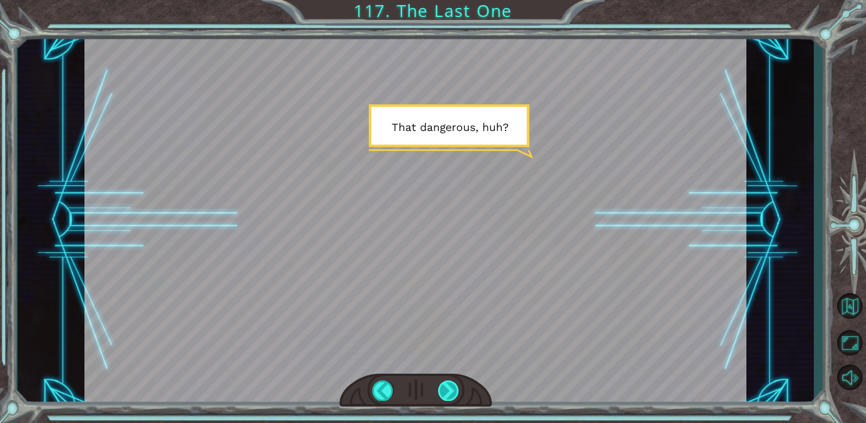
click at [455, 386] on div at bounding box center [448, 390] width 21 height 20
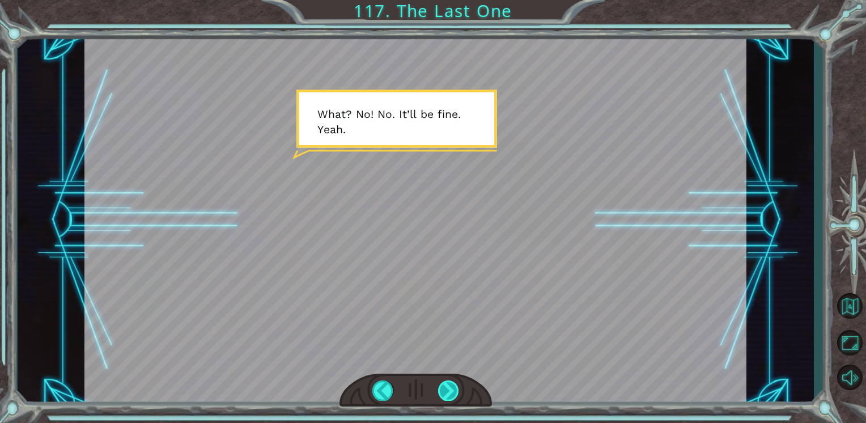
click at [449, 385] on div at bounding box center [448, 390] width 21 height 20
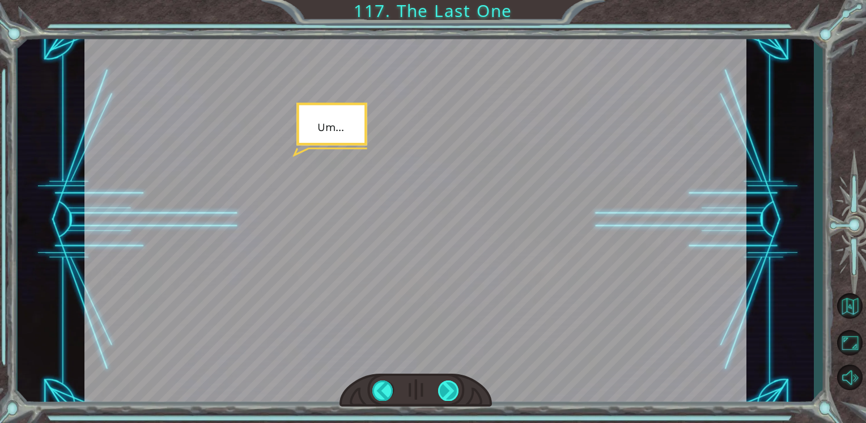
click at [449, 389] on div at bounding box center [448, 390] width 21 height 20
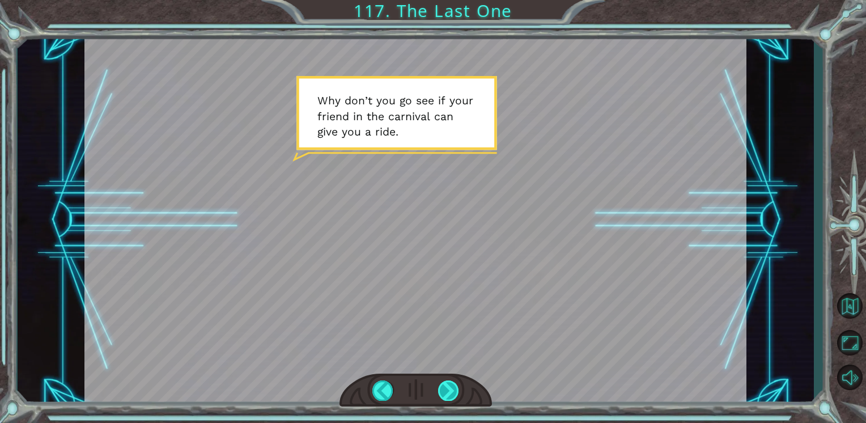
click at [449, 389] on div at bounding box center [448, 390] width 21 height 20
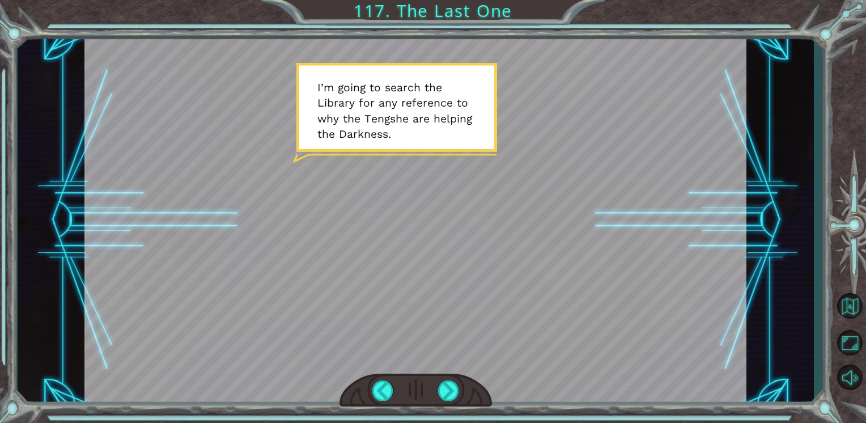
drag, startPoint x: 447, startPoint y: 392, endPoint x: 414, endPoint y: 384, distance: 34.3
click at [414, 384] on div at bounding box center [415, 389] width 152 height 33
click at [445, 393] on div at bounding box center [448, 390] width 21 height 20
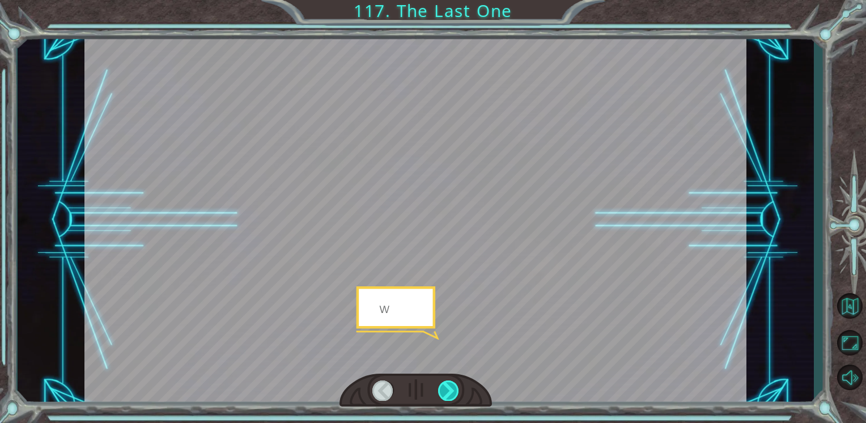
click at [445, 393] on div at bounding box center [448, 390] width 21 height 20
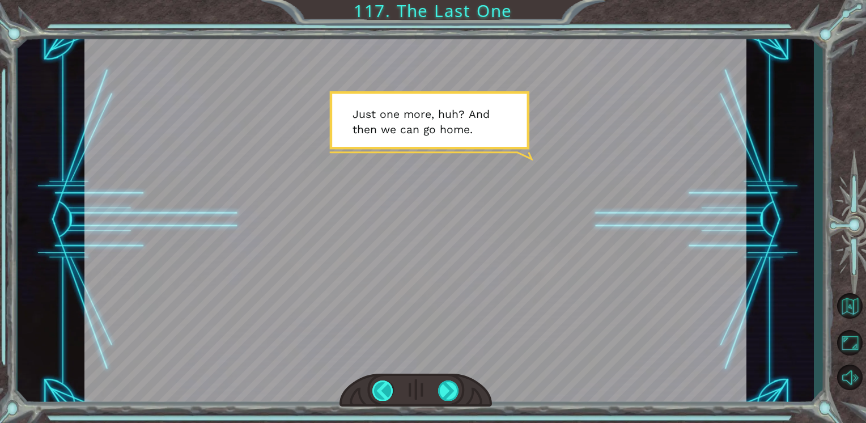
click at [385, 388] on div at bounding box center [382, 390] width 21 height 20
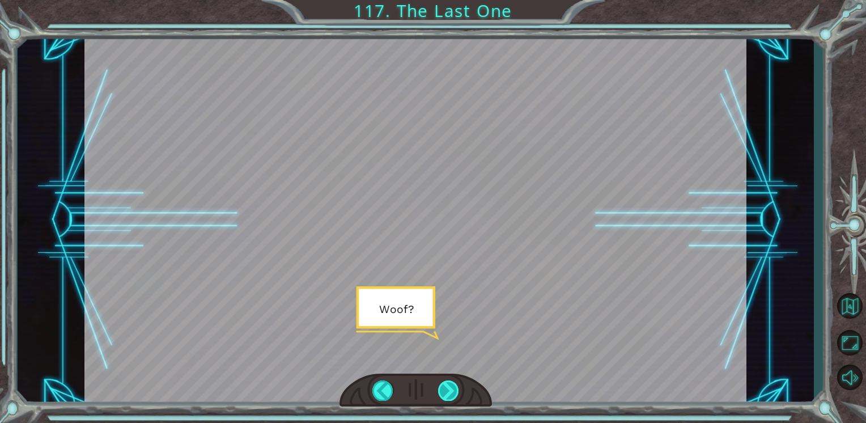
click at [449, 395] on div at bounding box center [448, 390] width 21 height 20
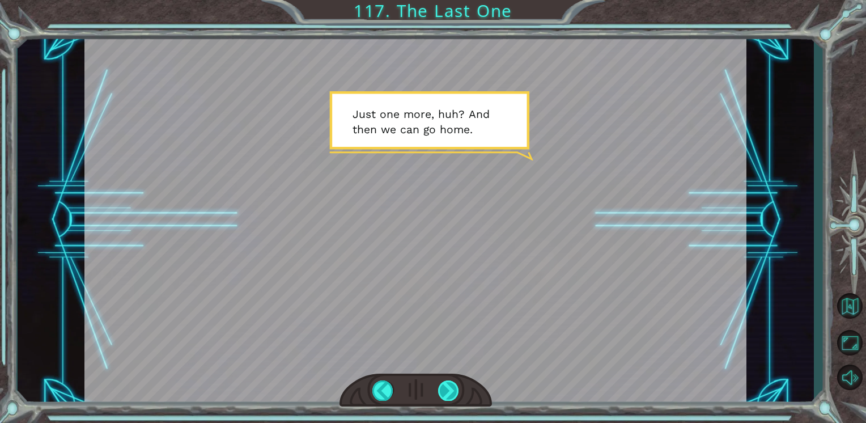
click at [449, 395] on div at bounding box center [448, 390] width 21 height 20
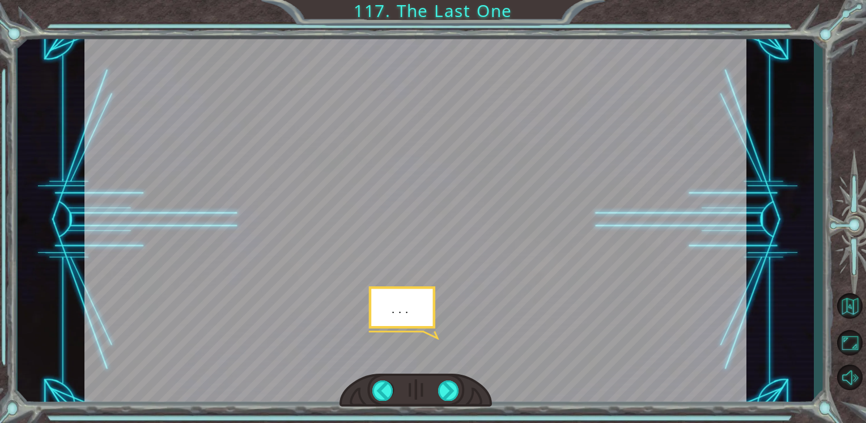
drag, startPoint x: 449, startPoint y: 395, endPoint x: 424, endPoint y: 386, distance: 26.2
click at [424, 386] on div at bounding box center [415, 389] width 152 height 33
click at [451, 393] on div at bounding box center [448, 390] width 21 height 20
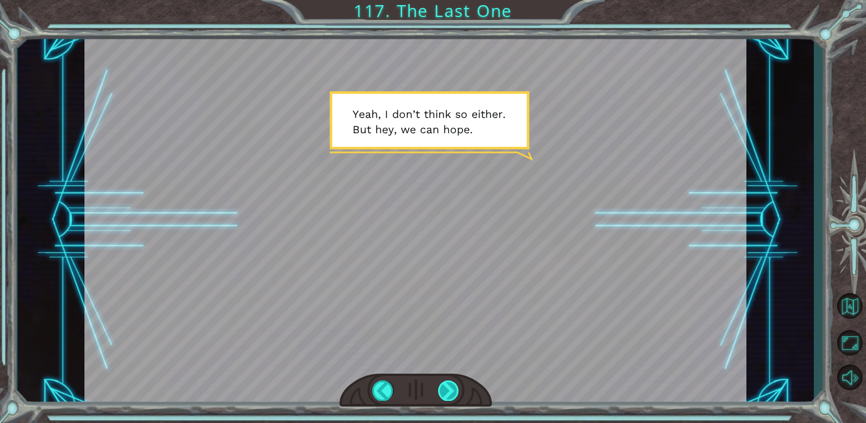
click at [451, 393] on div at bounding box center [448, 390] width 21 height 20
click at [449, 395] on div at bounding box center [448, 390] width 21 height 20
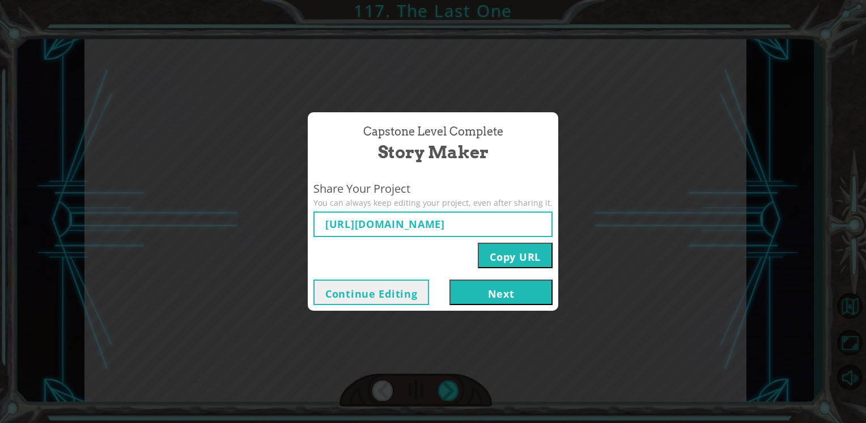
drag, startPoint x: 493, startPoint y: 293, endPoint x: 477, endPoint y: 292, distance: 15.9
drag, startPoint x: 477, startPoint y: 292, endPoint x: 428, endPoint y: 265, distance: 55.5
click at [428, 265] on div "Copy URL" at bounding box center [432, 252] width 239 height 31
click at [469, 289] on button "Next" at bounding box center [500, 291] width 103 height 25
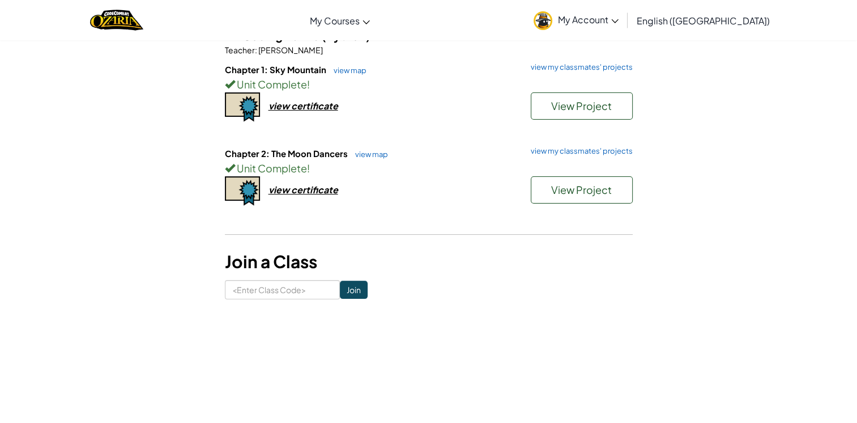
scroll to position [113, 0]
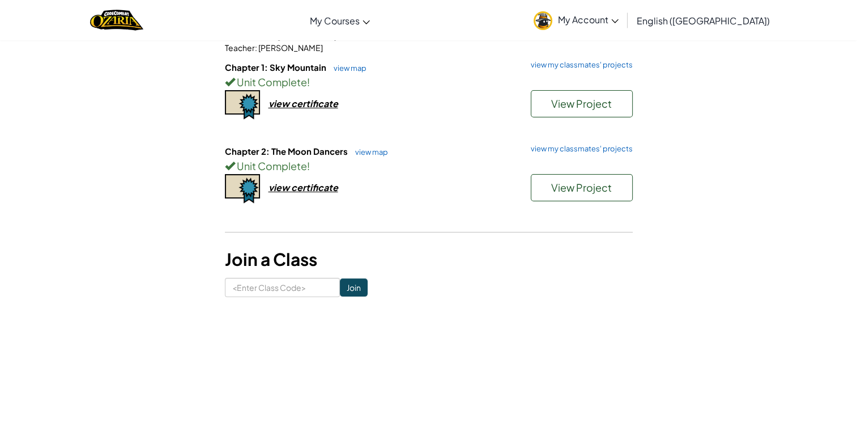
click at [319, 193] on div "Chapter 2: The Moon Dancers view map view my classmates' projects Unit Complete…" at bounding box center [429, 187] width 408 height 84
click at [319, 185] on div "view certificate" at bounding box center [304, 187] width 70 height 12
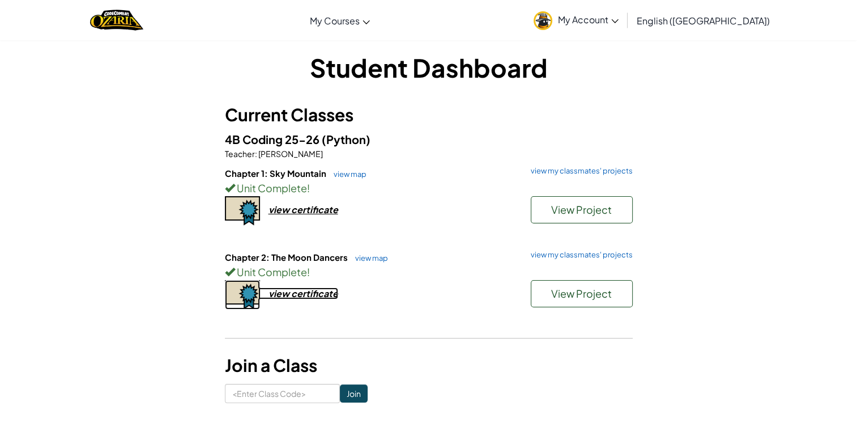
scroll to position [7, 0]
click at [582, 252] on link "view my classmates' projects" at bounding box center [579, 254] width 108 height 7
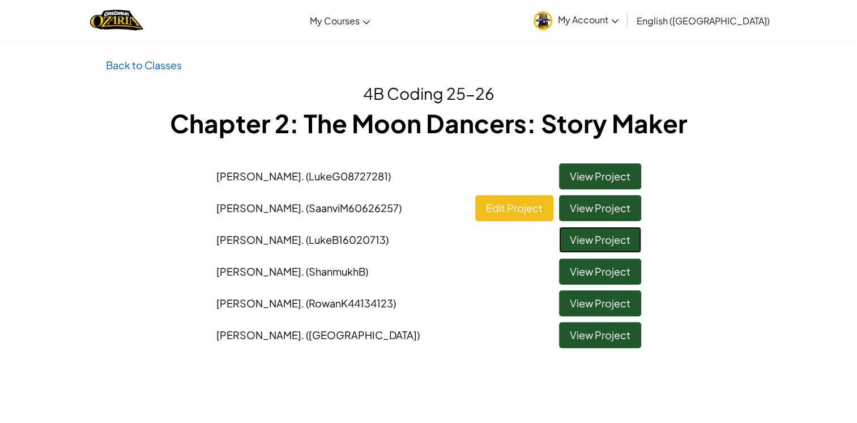
click at [604, 241] on link "View Project" at bounding box center [600, 240] width 82 height 26
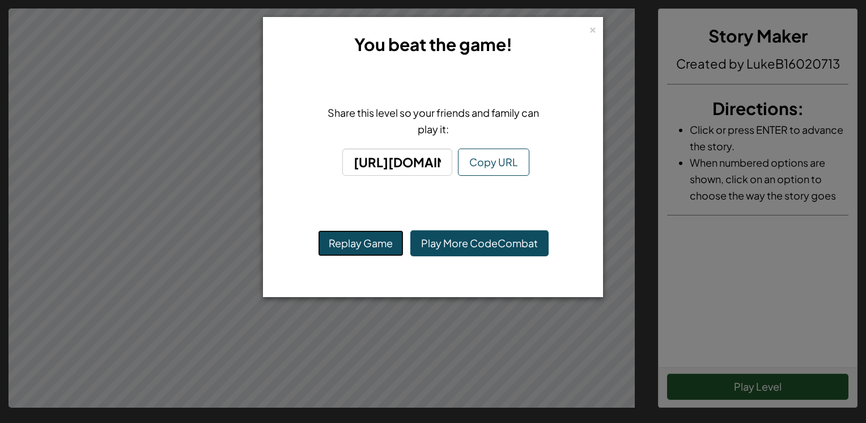
click at [371, 246] on button "Replay Game" at bounding box center [361, 243] width 86 height 26
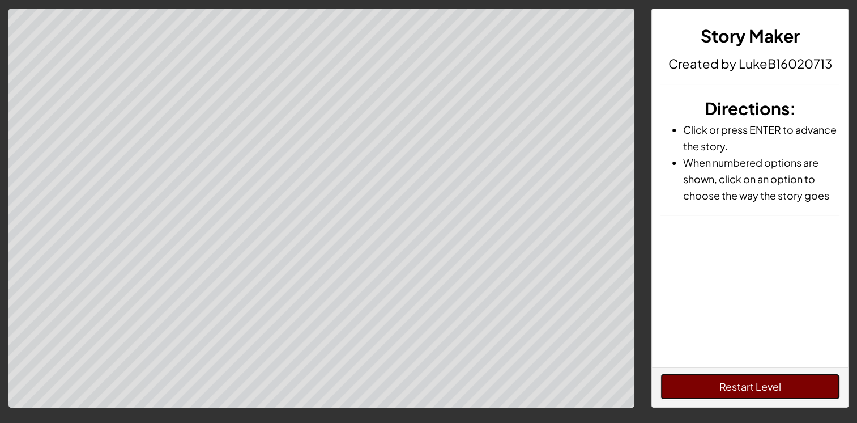
drag, startPoint x: 371, startPoint y: 246, endPoint x: 763, endPoint y: 389, distance: 417.2
click at [763, 389] on button "Restart Level" at bounding box center [749, 386] width 179 height 26
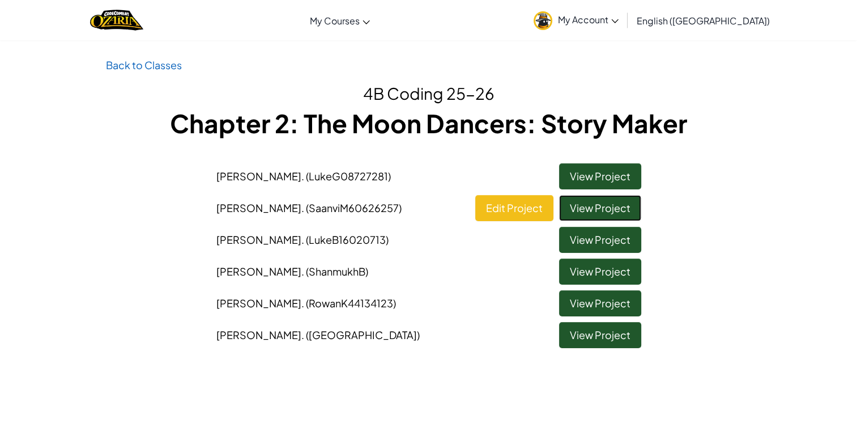
click at [577, 207] on link "View Project" at bounding box center [600, 208] width 82 height 26
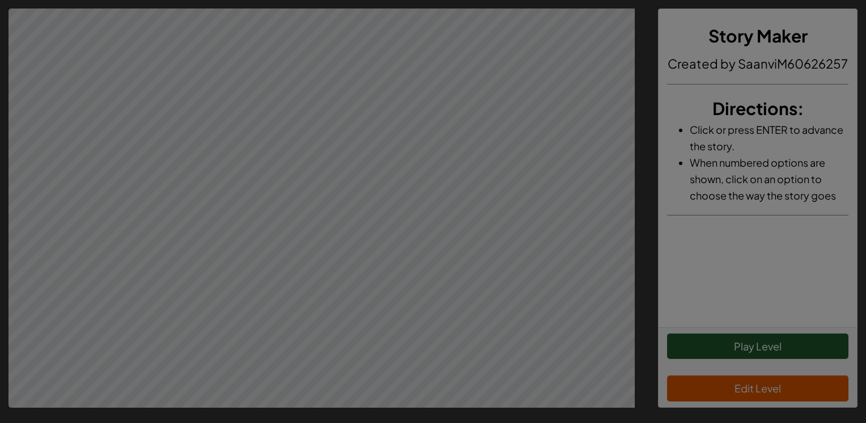
click at [426, 220] on body "Story Maker Created by SaanviM60626257 Directions : Click or press ENTER to adv…" at bounding box center [433, 211] width 866 height 423
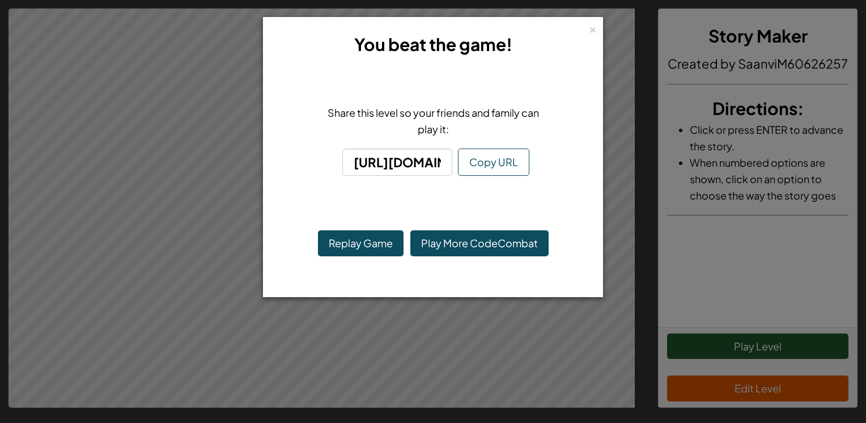
click at [587, 33] on h3 "You beat the game!" at bounding box center [433, 44] width 310 height 25
click at [596, 30] on div "×" at bounding box center [593, 28] width 8 height 12
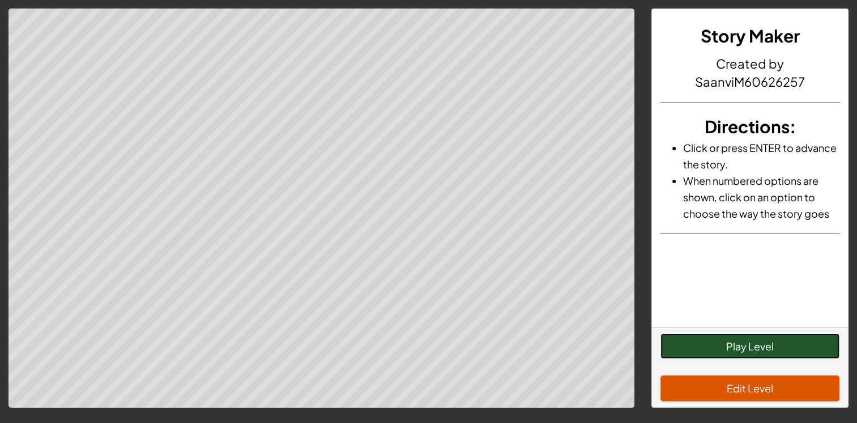
click at [673, 344] on button "Play Level" at bounding box center [749, 346] width 179 height 26
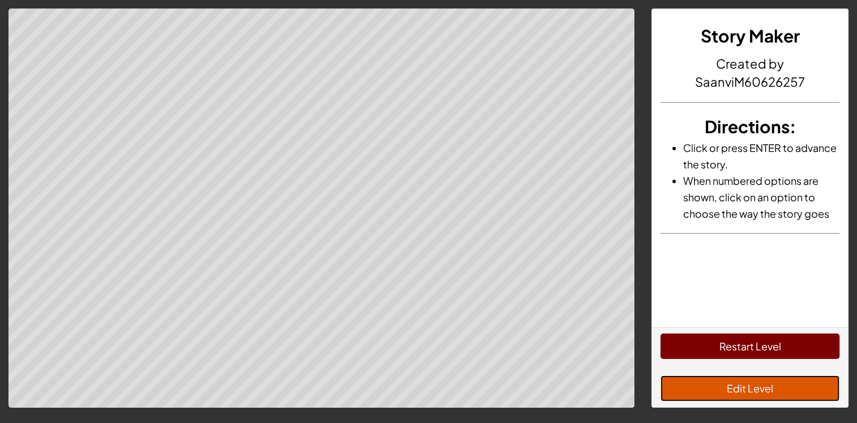
click at [732, 393] on button "Edit Level" at bounding box center [749, 388] width 179 height 26
